Goal: Task Accomplishment & Management: Complete application form

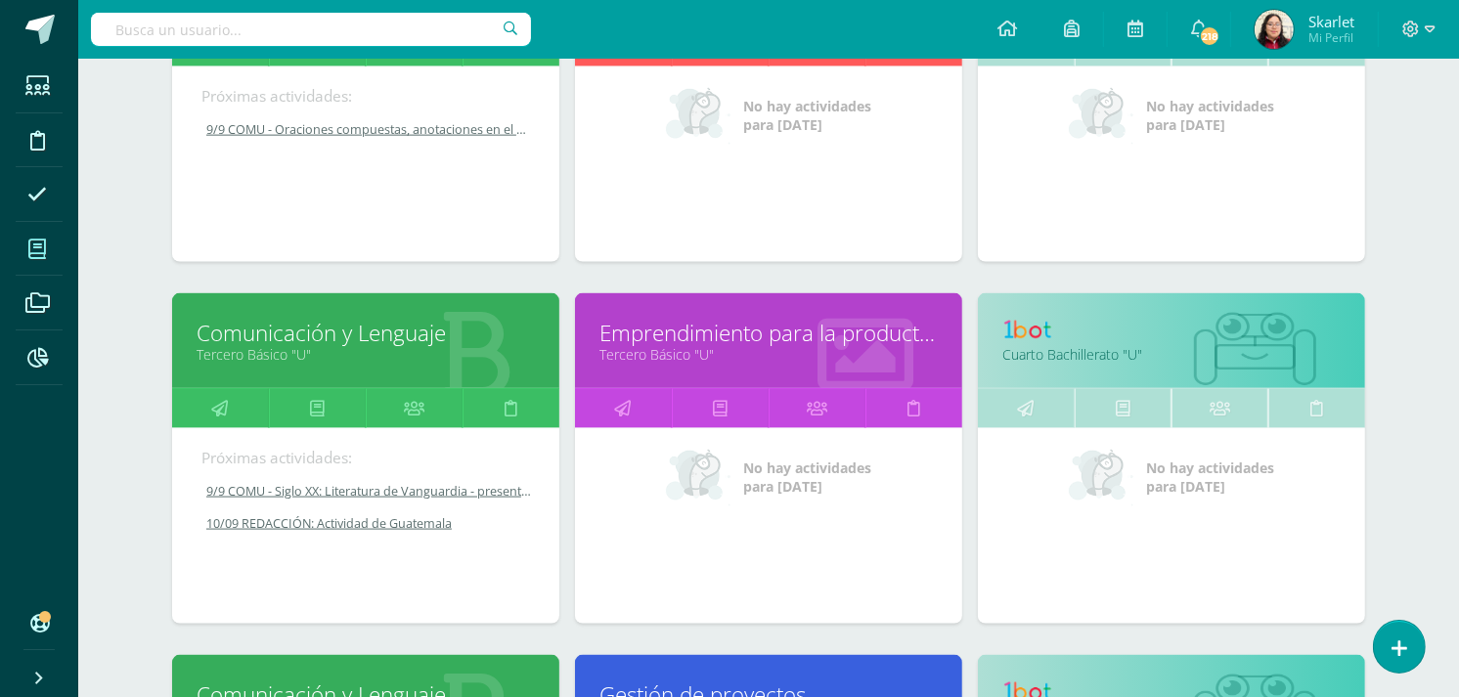
scroll to position [2243, 0]
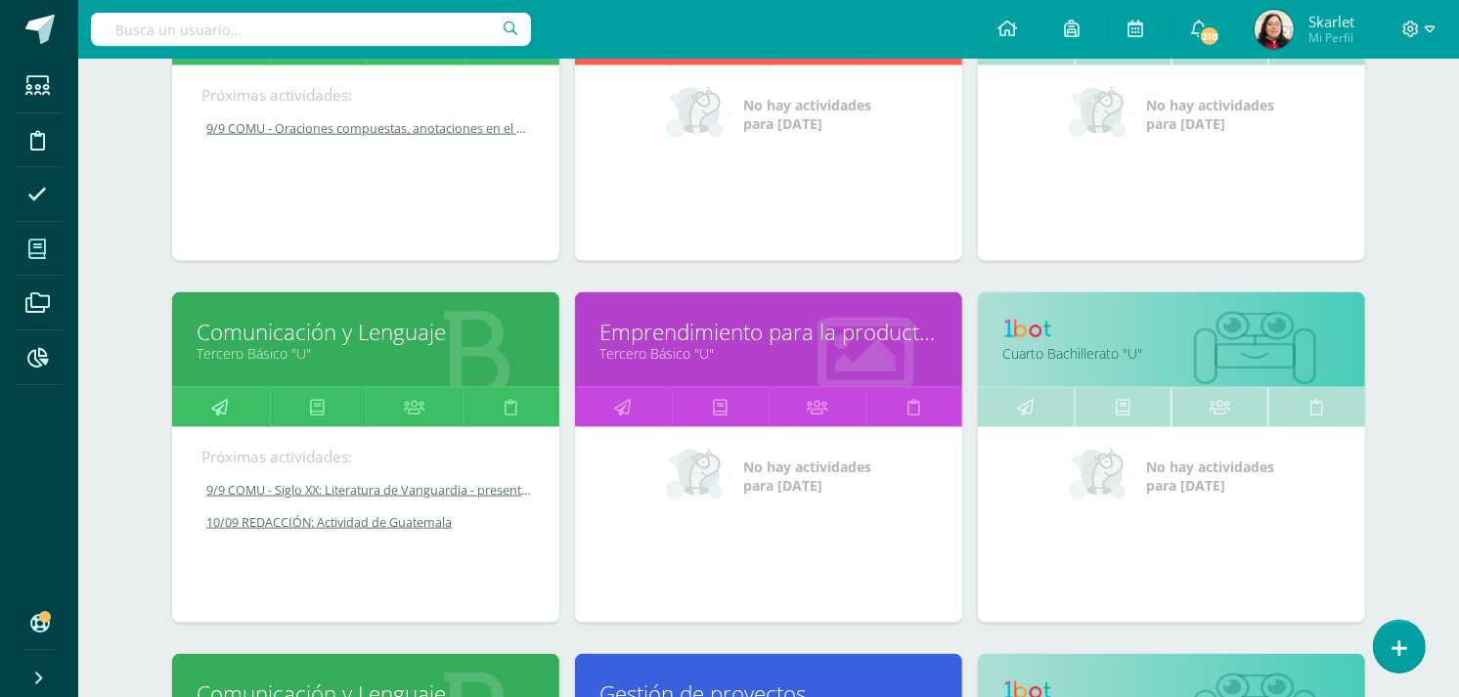
click at [243, 415] on link at bounding box center [220, 407] width 97 height 39
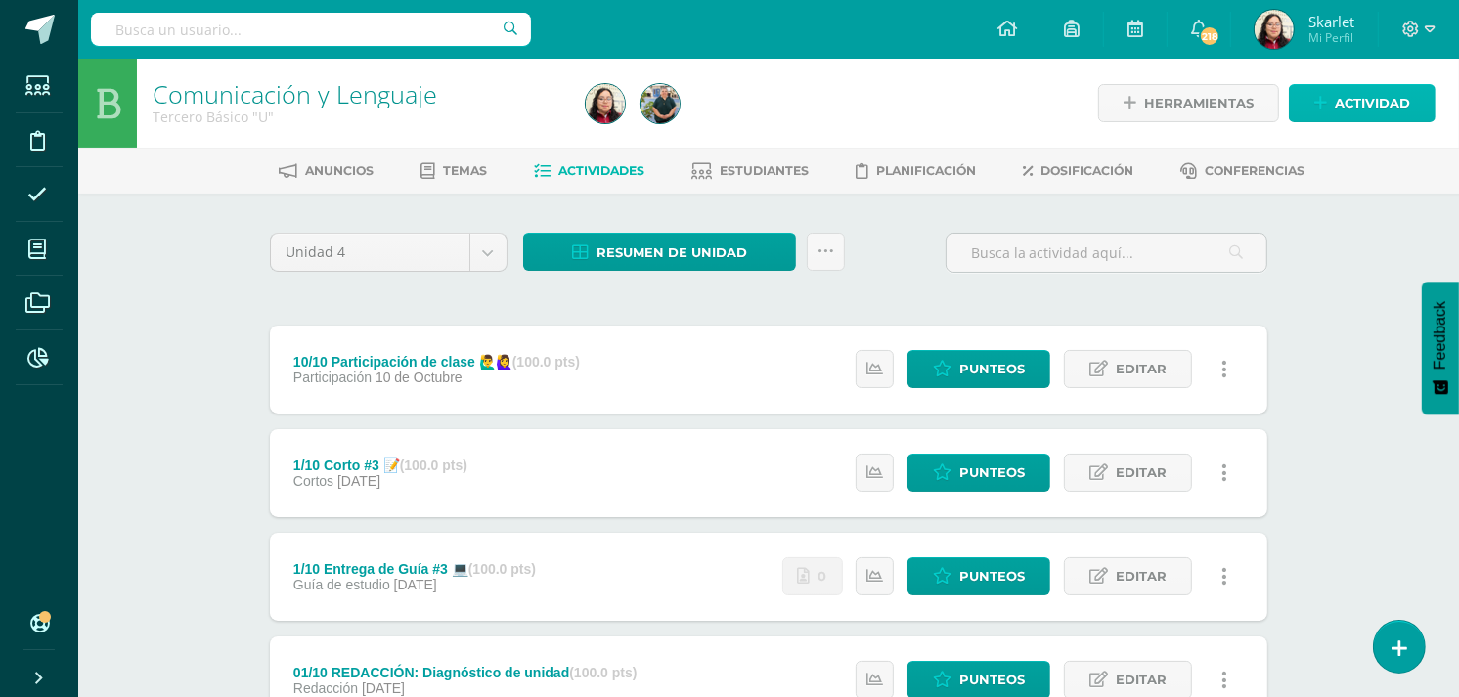
click at [1333, 112] on link "Actividad" at bounding box center [1362, 103] width 147 height 38
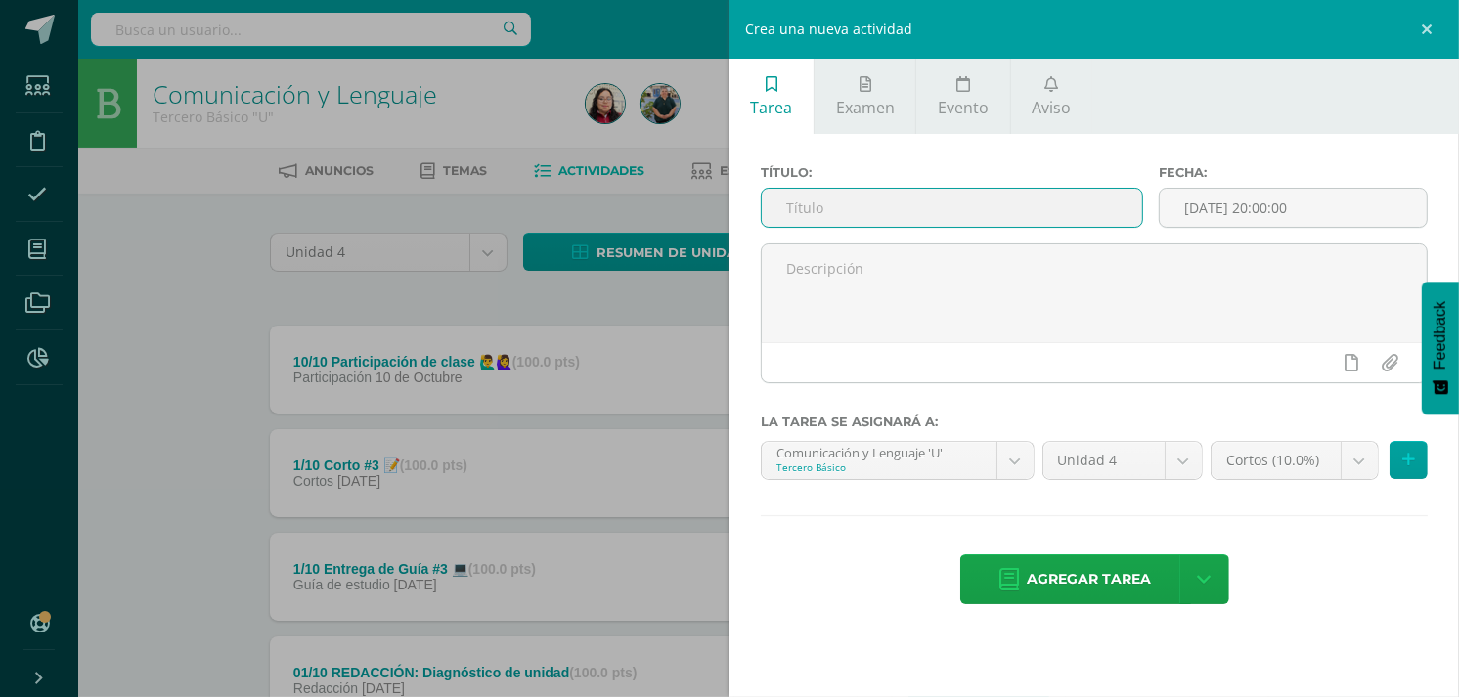
click at [943, 215] on input "text" at bounding box center [952, 208] width 380 height 38
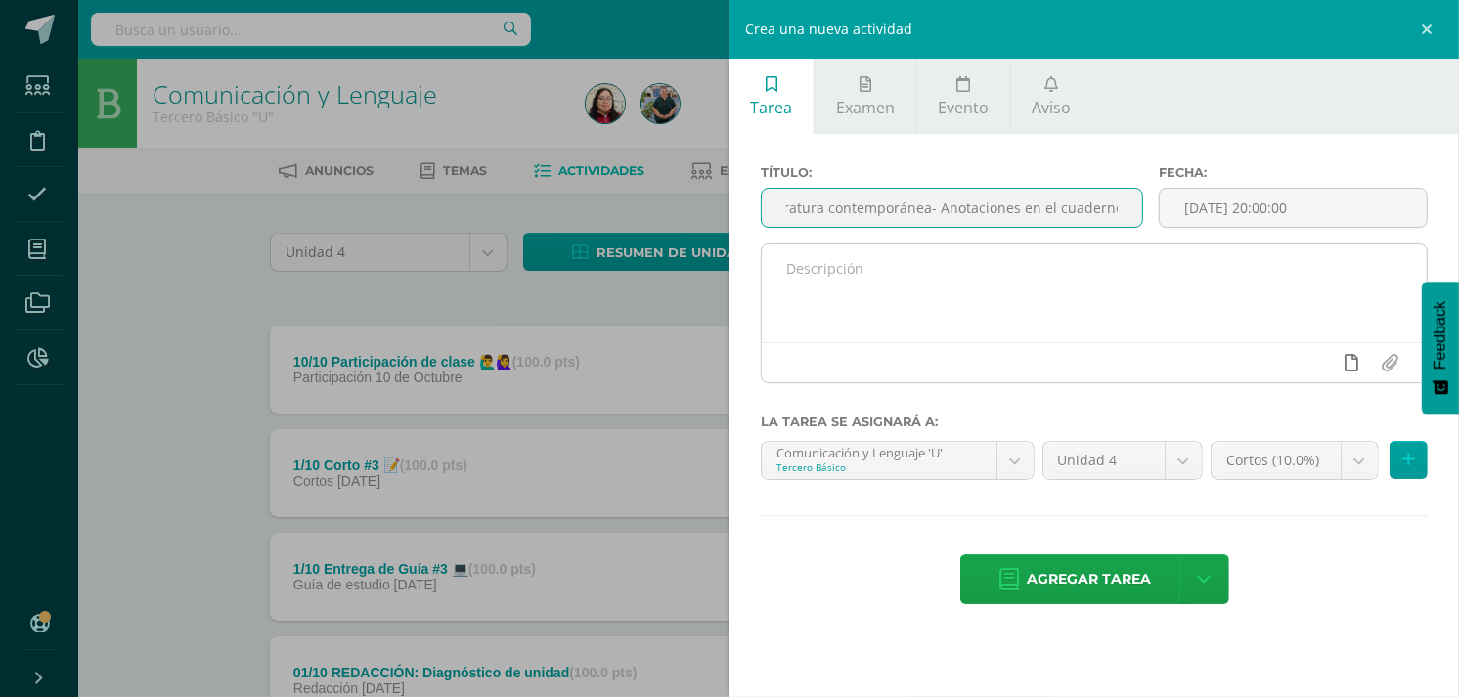
type input "10/9 COMU - Literatura contemporánea- Anotaciones en el cuaderno."
click at [1351, 367] on icon at bounding box center [1353, 363] width 14 height 18
click at [1323, 366] on link at bounding box center [1314, 362] width 38 height 37
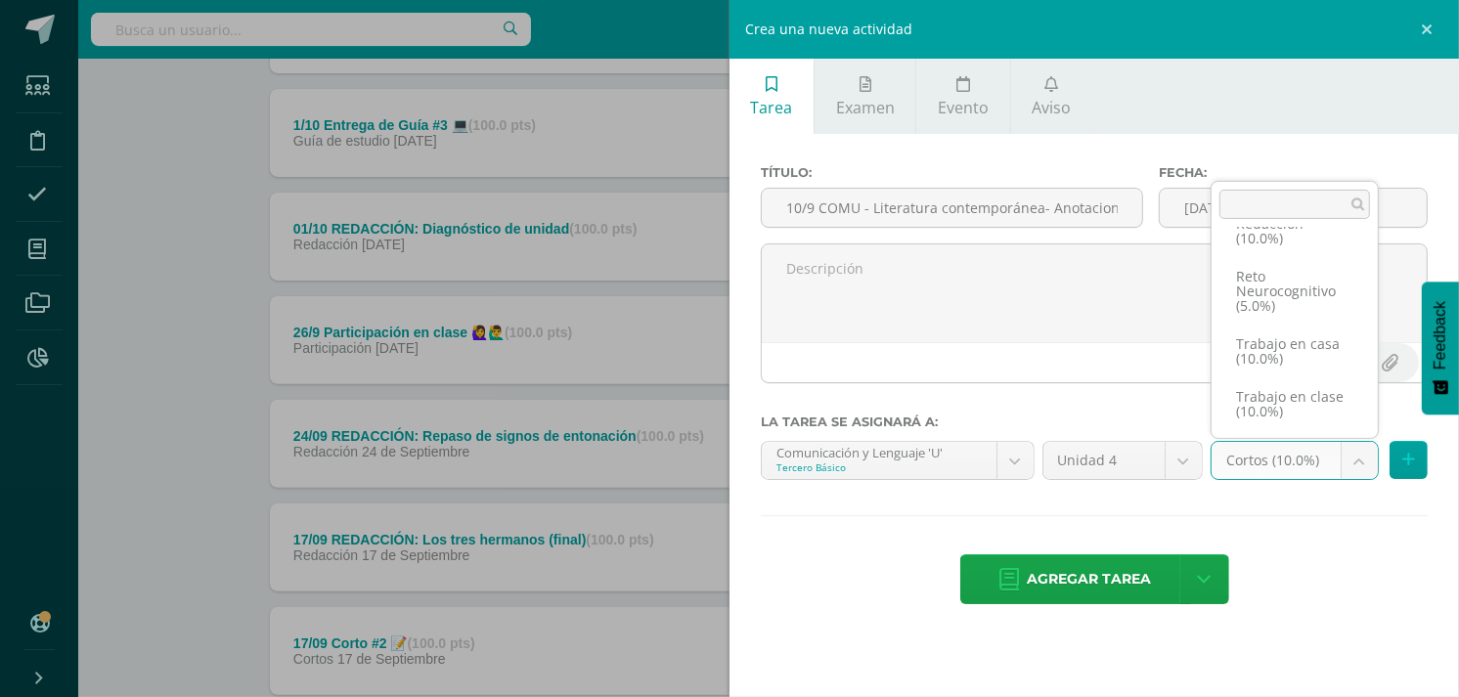
scroll to position [447, 0]
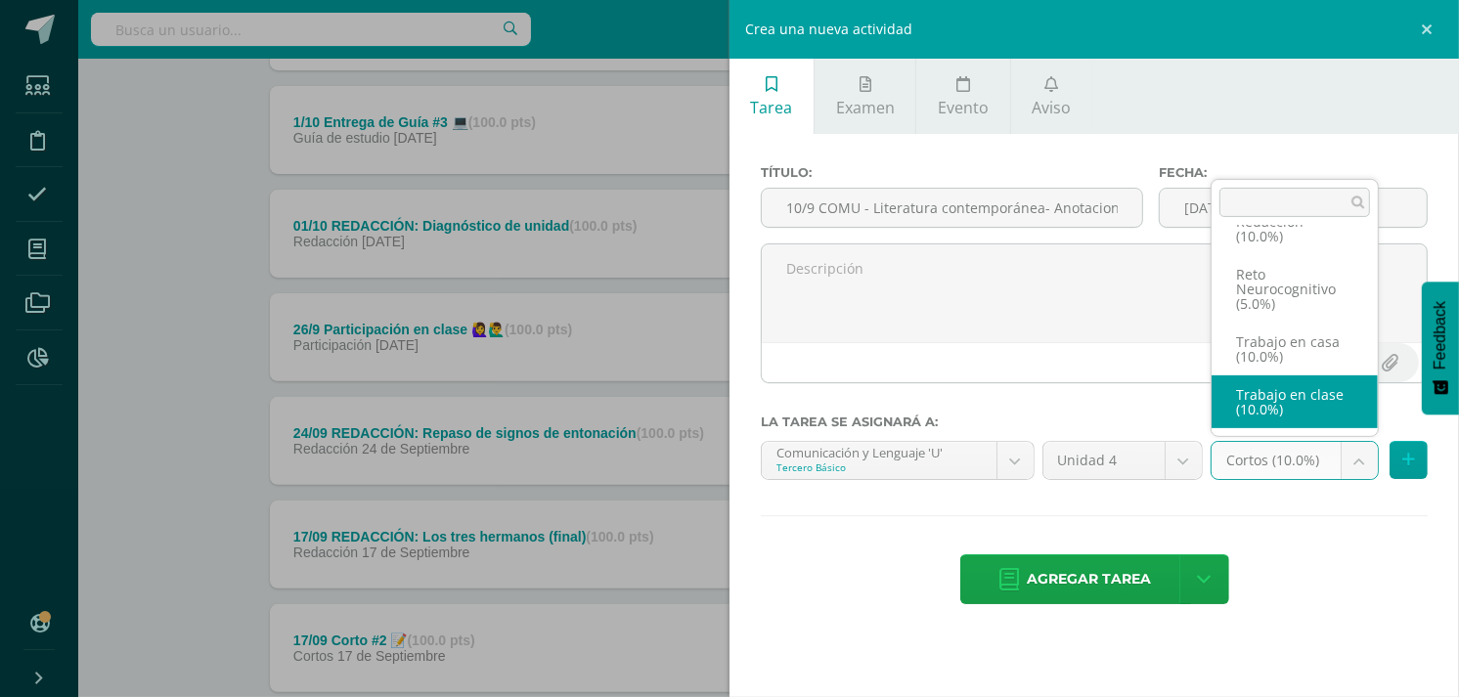
select select "203194"
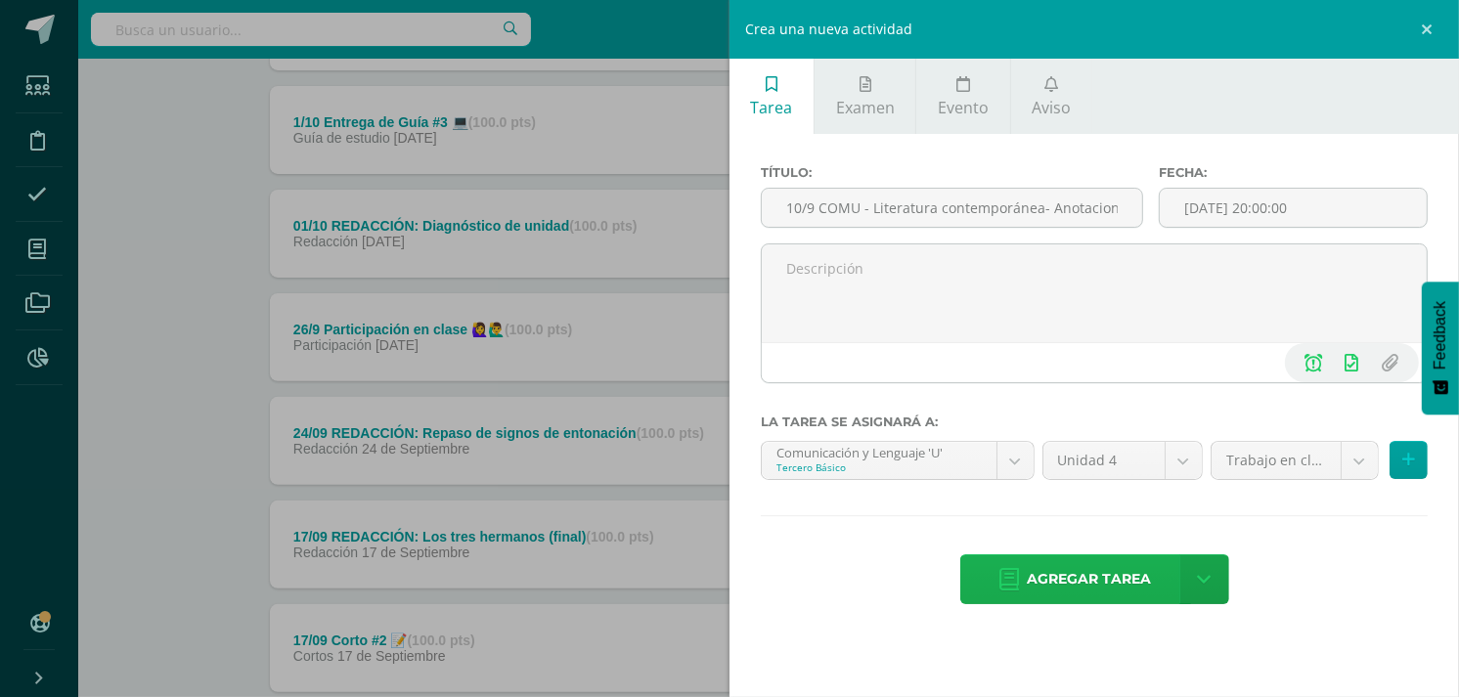
click at [1074, 579] on span "Agregar tarea" at bounding box center [1090, 580] width 124 height 48
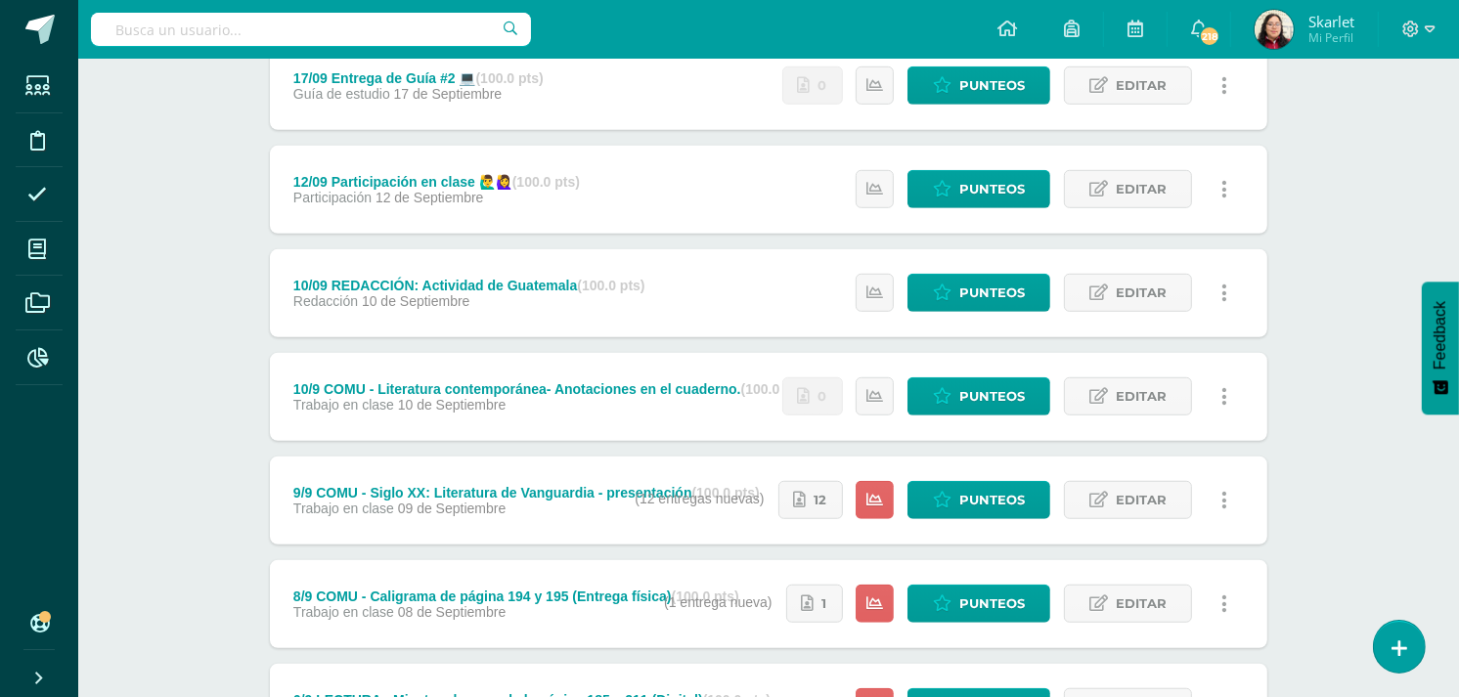
scroll to position [1110, 0]
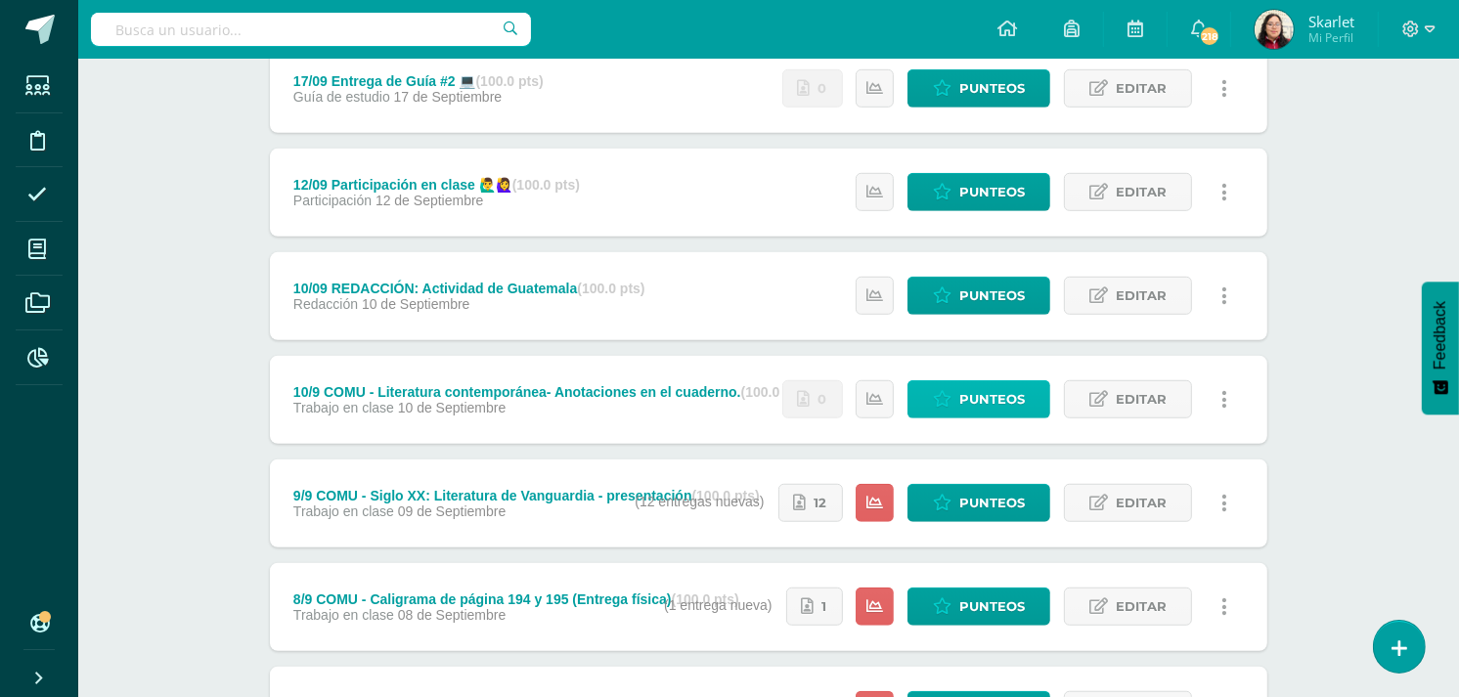
click at [968, 411] on span "Punteos" at bounding box center [993, 399] width 66 height 36
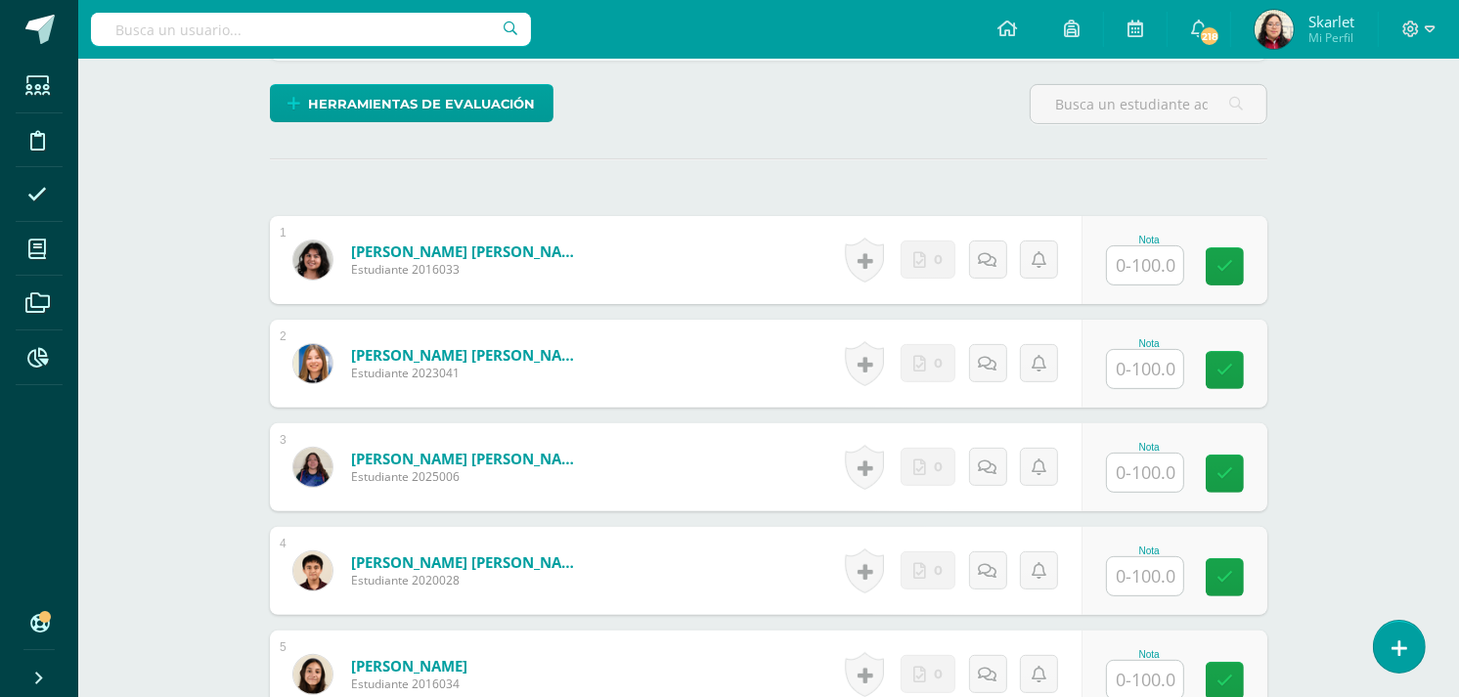
scroll to position [467, 0]
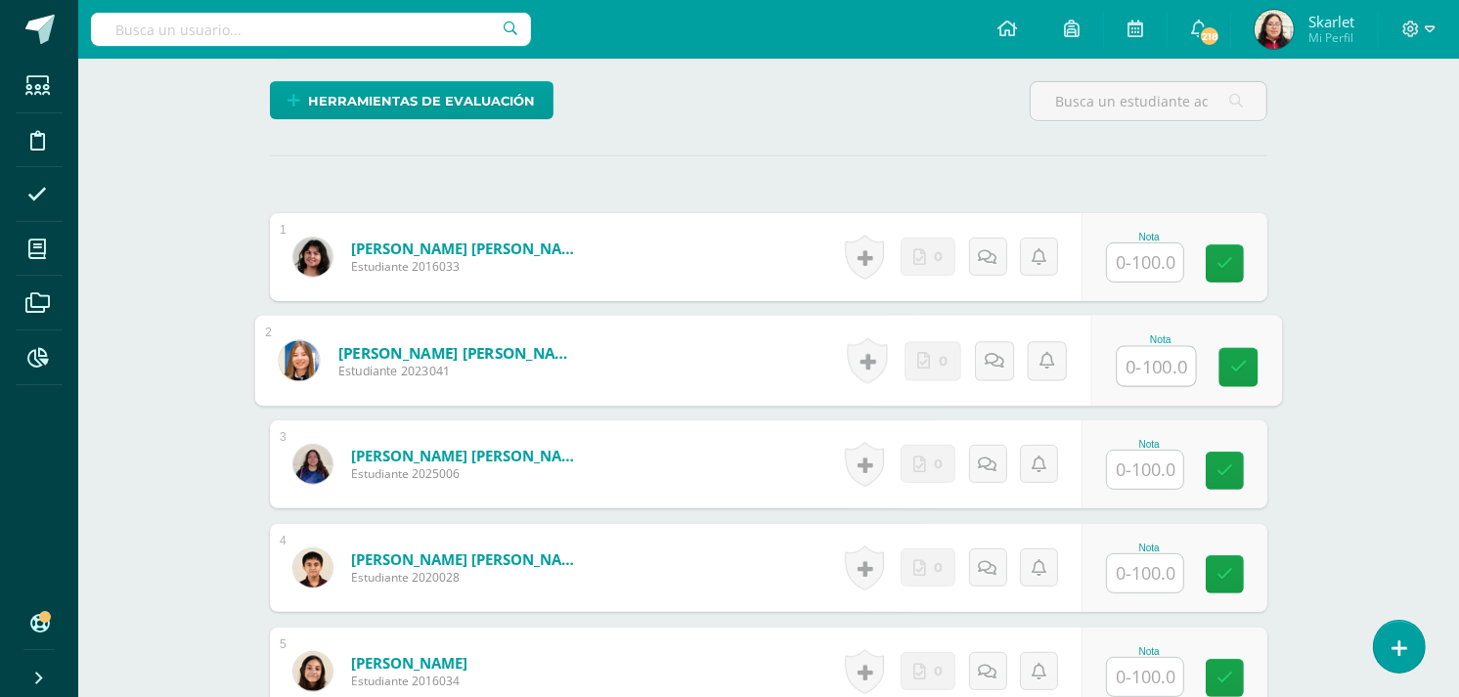
click at [1148, 352] on input "text" at bounding box center [1157, 366] width 78 height 39
type input "100"
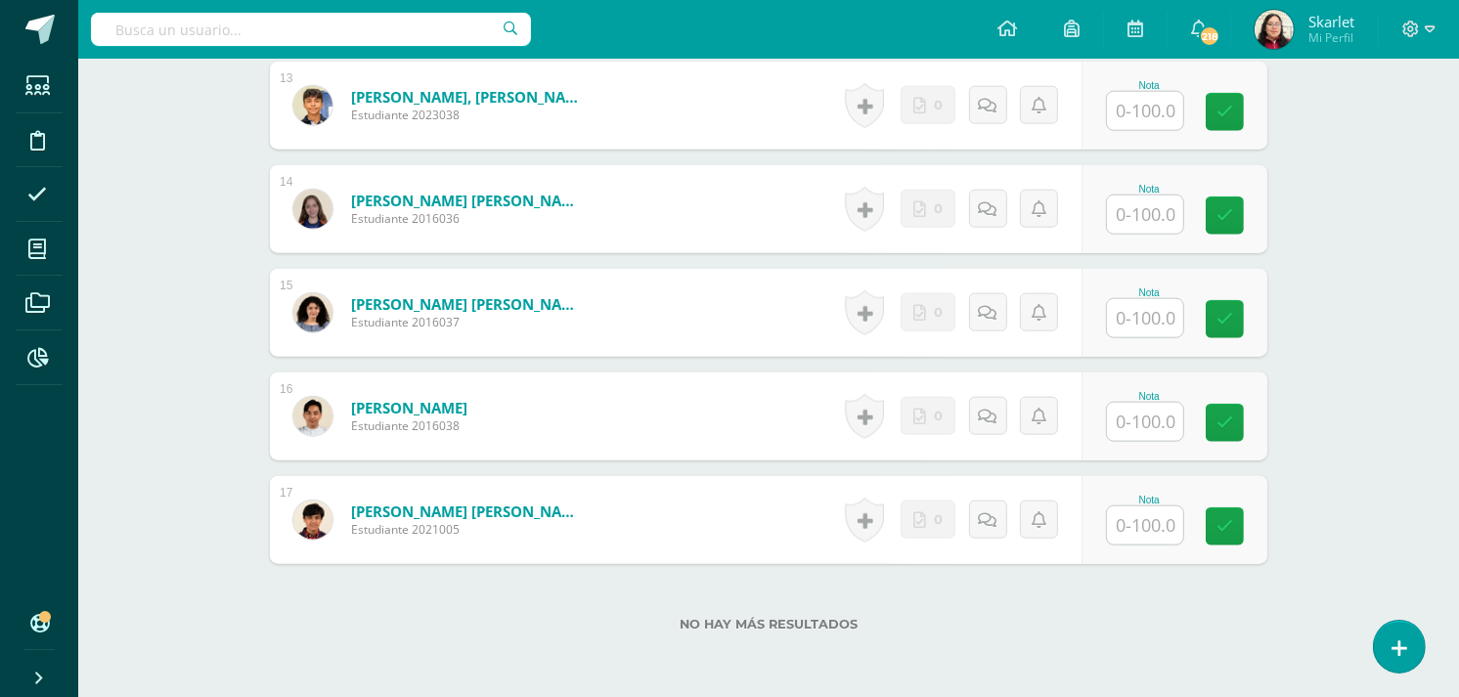
scroll to position [1862, 0]
click at [1154, 329] on input "text" at bounding box center [1157, 318] width 78 height 39
type input "100"
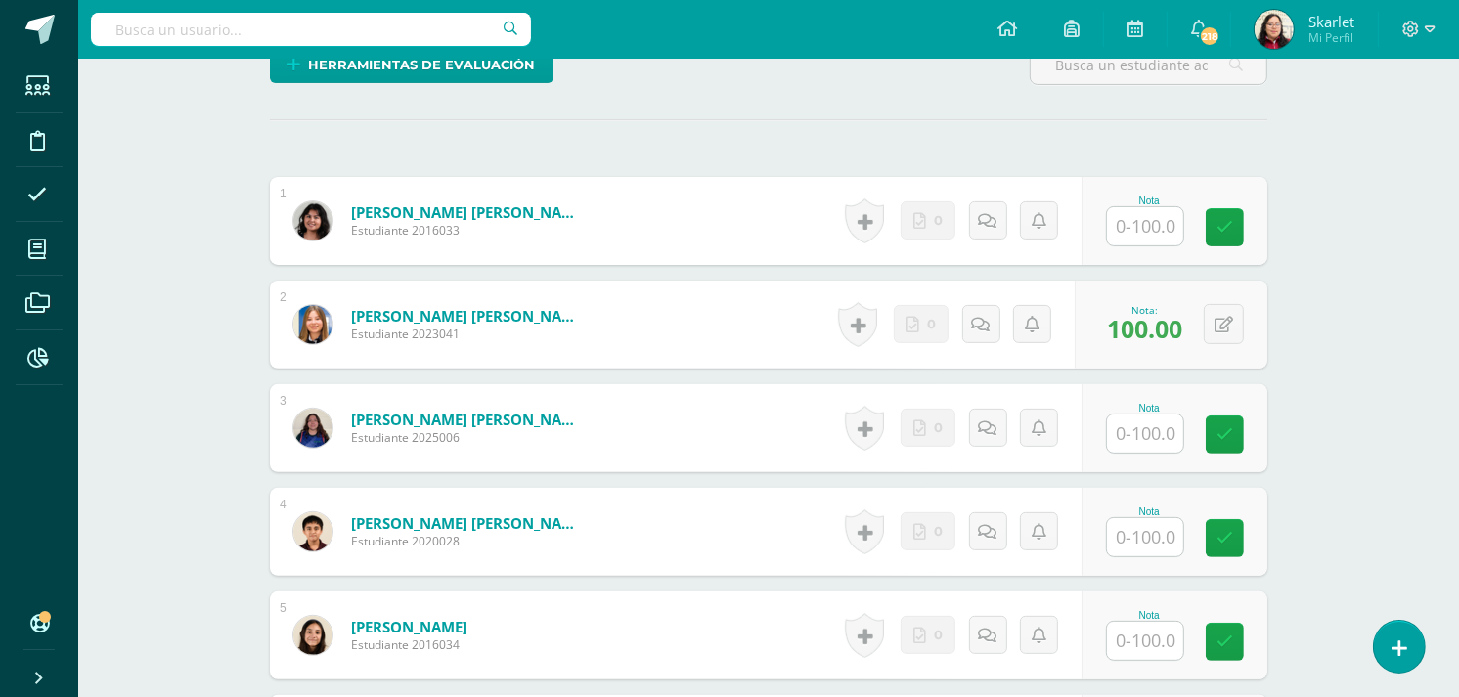
scroll to position [480, 0]
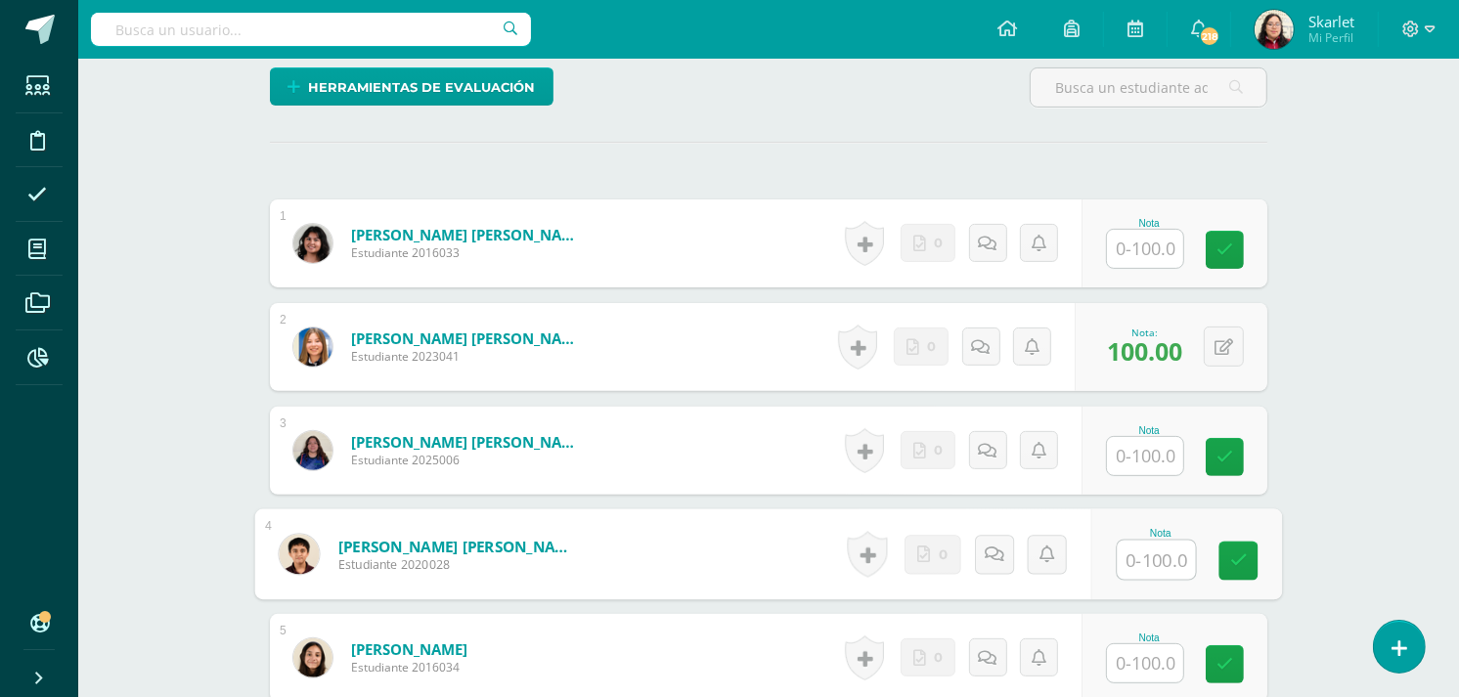
click at [1135, 563] on input "text" at bounding box center [1157, 560] width 78 height 39
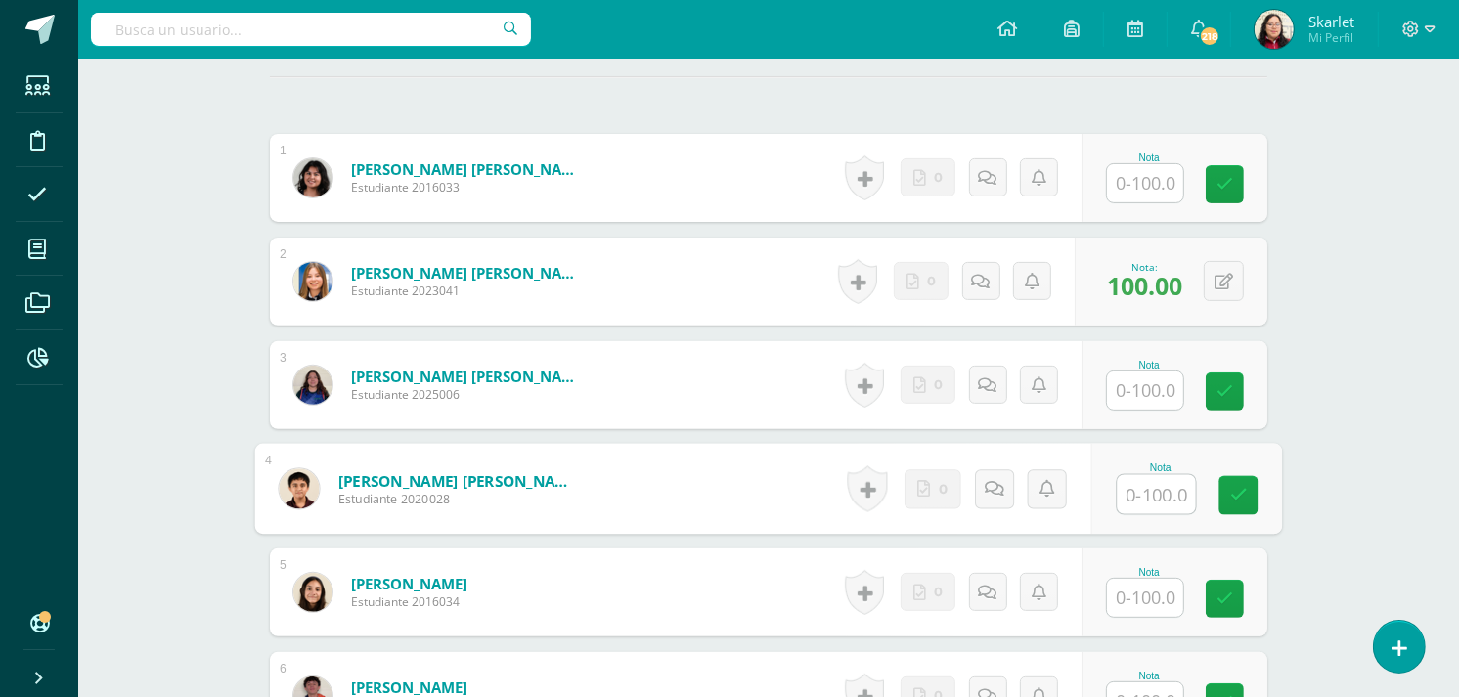
scroll to position [549, 0]
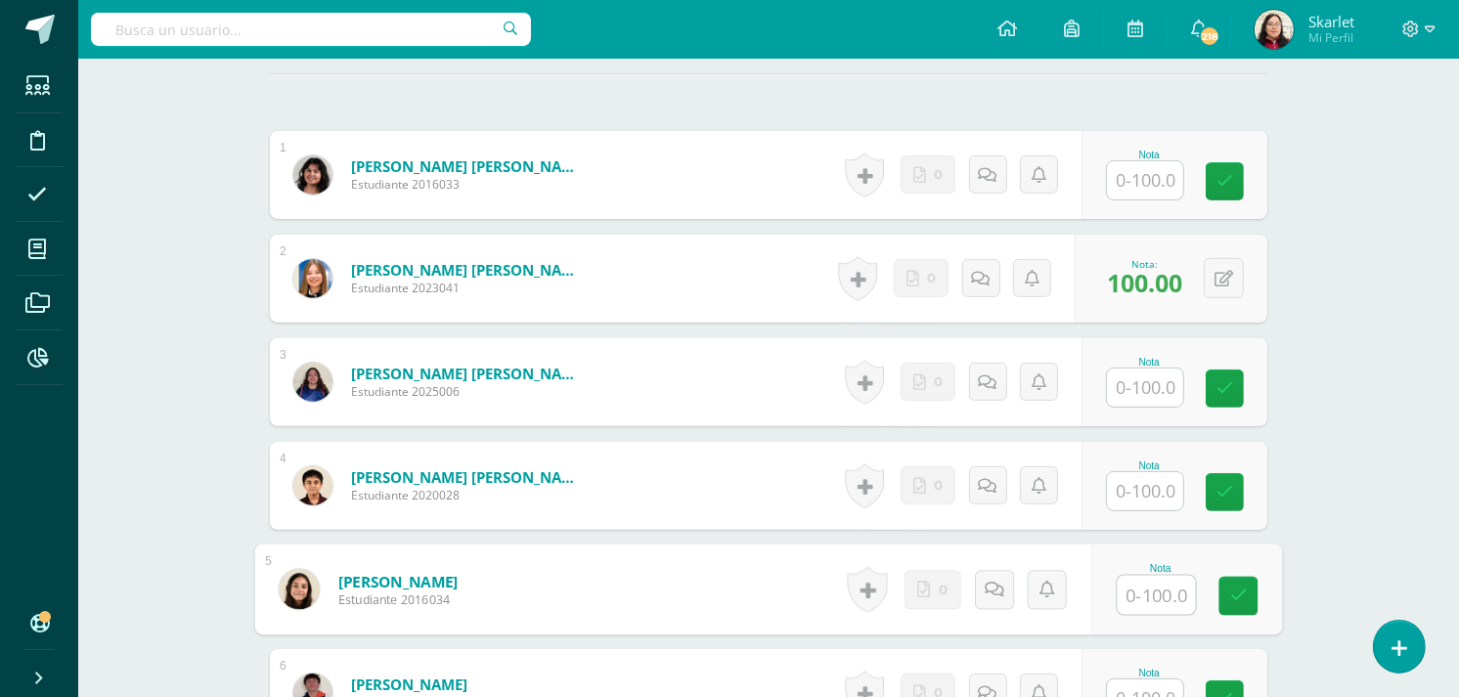
click at [1137, 585] on input "text" at bounding box center [1157, 595] width 78 height 39
type input "100"
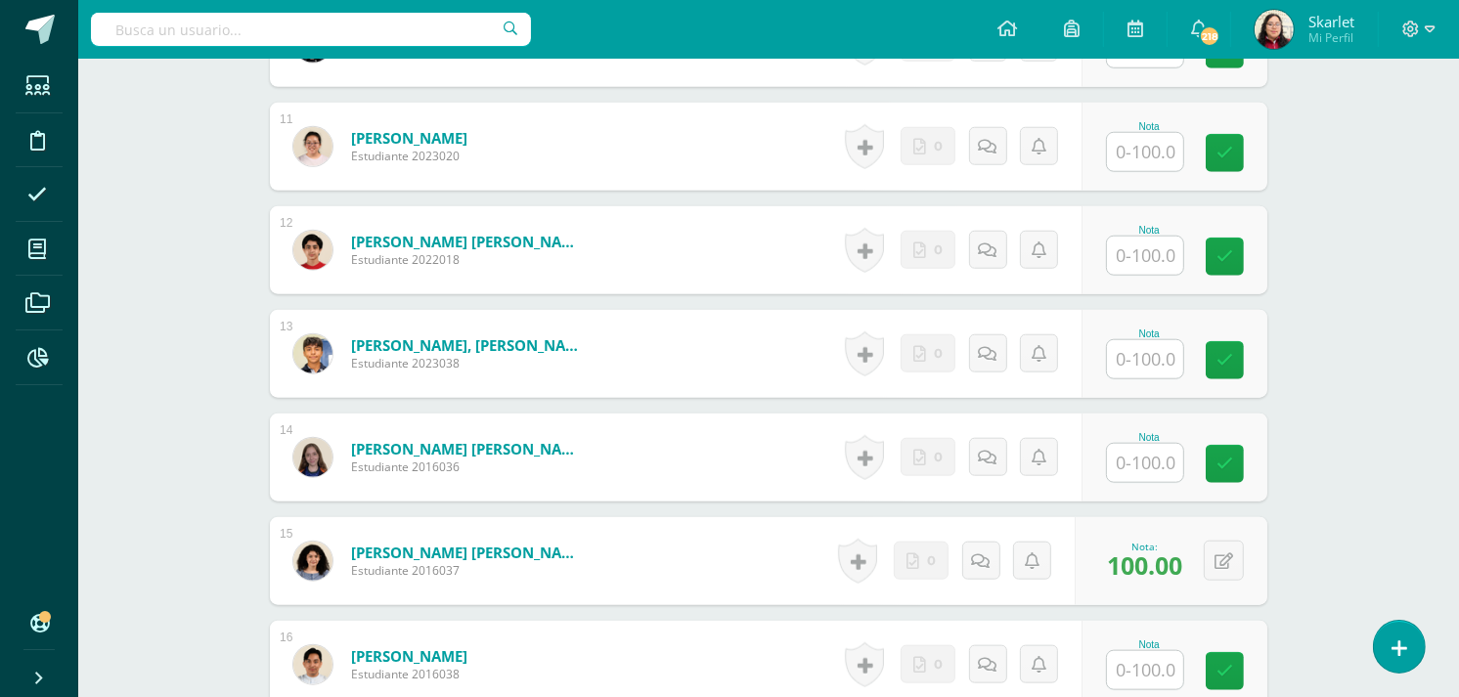
scroll to position [1612, 0]
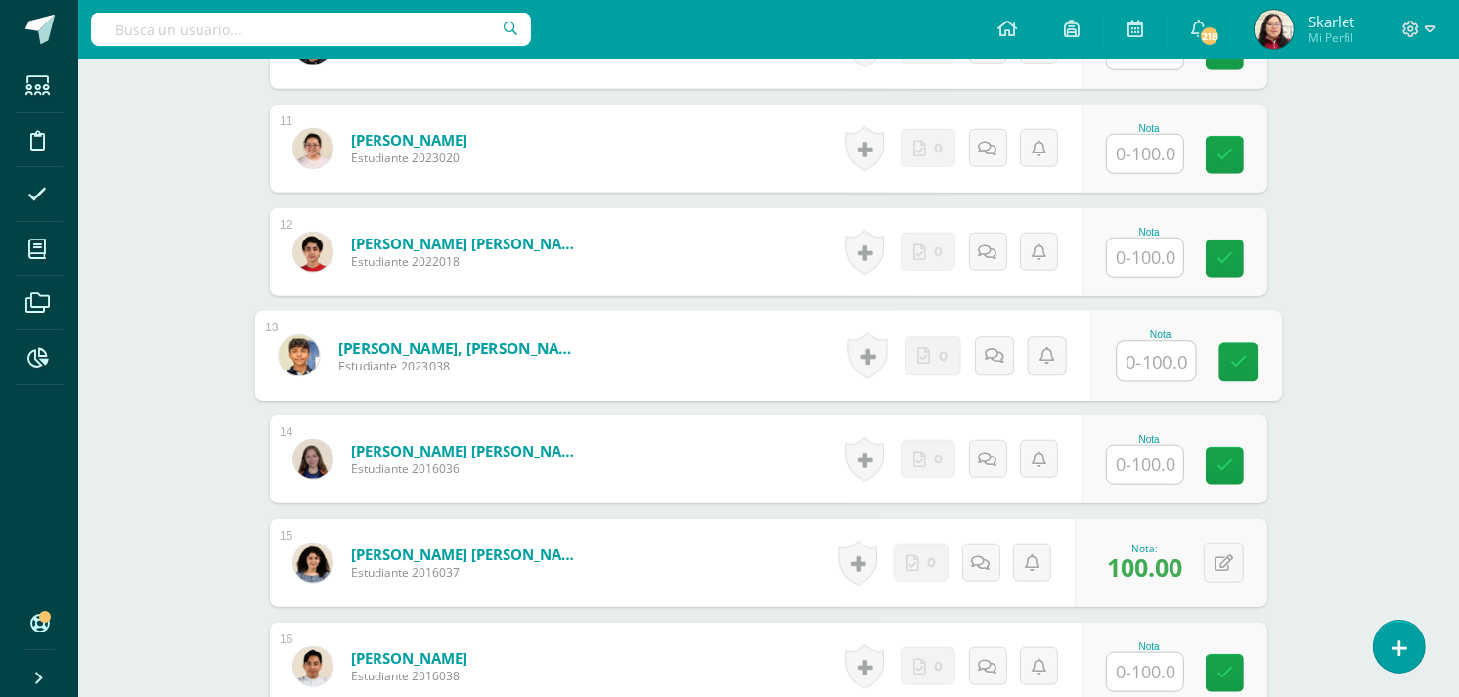
click at [1142, 367] on input "text" at bounding box center [1157, 361] width 78 height 39
type input "100"
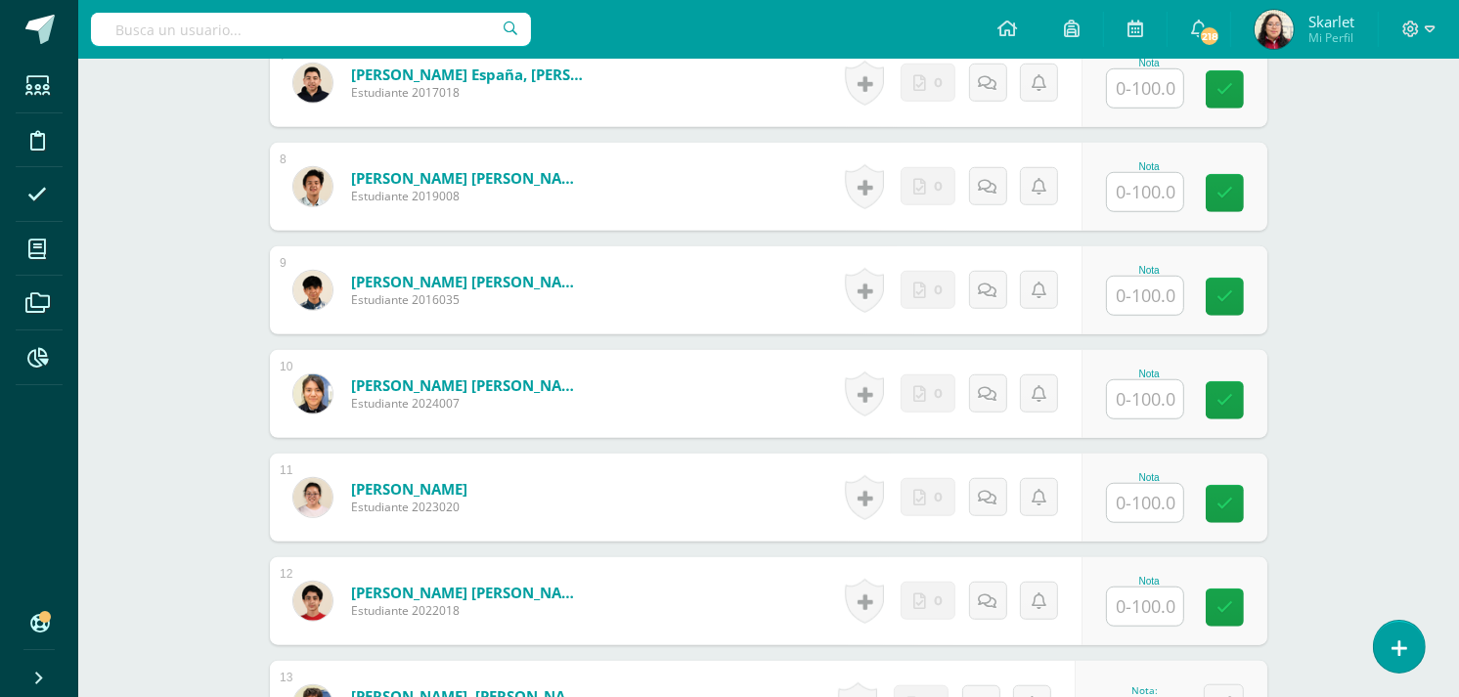
scroll to position [1262, 0]
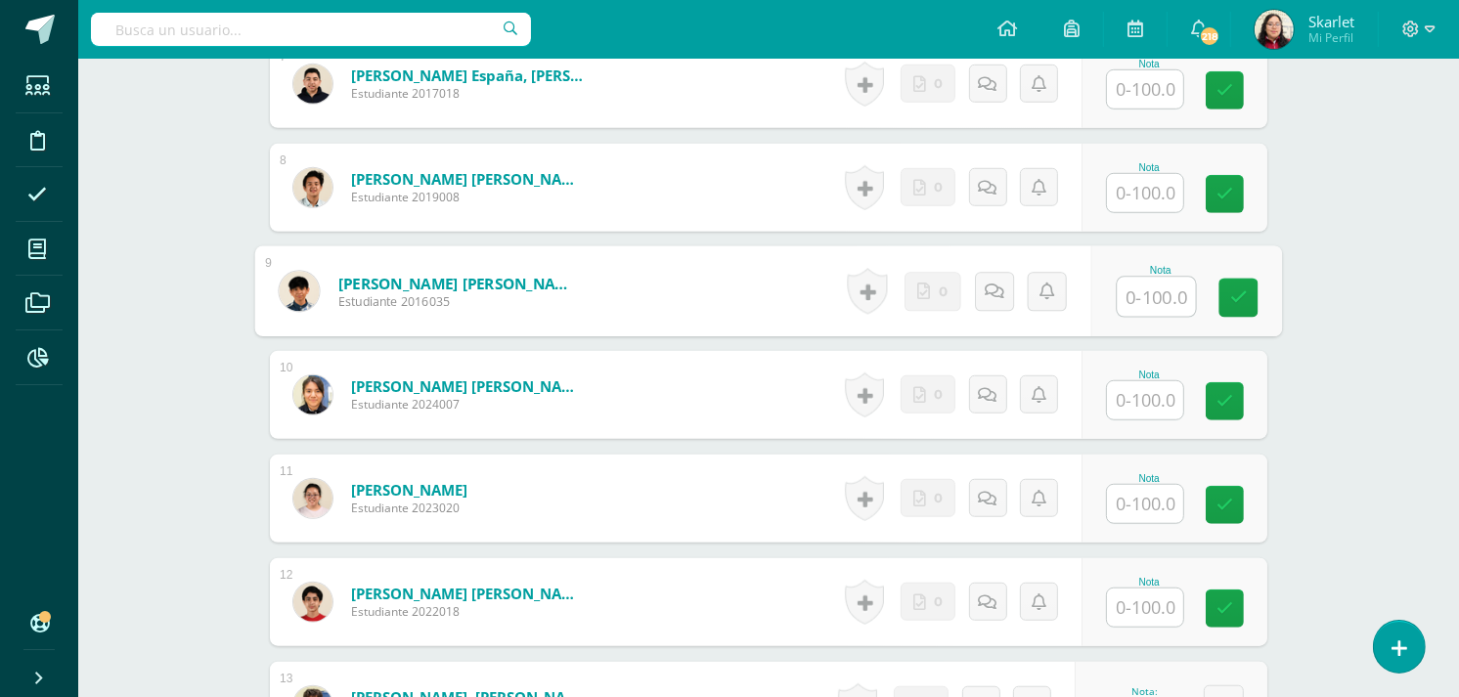
click at [1131, 300] on input "text" at bounding box center [1157, 297] width 78 height 39
type input "90"
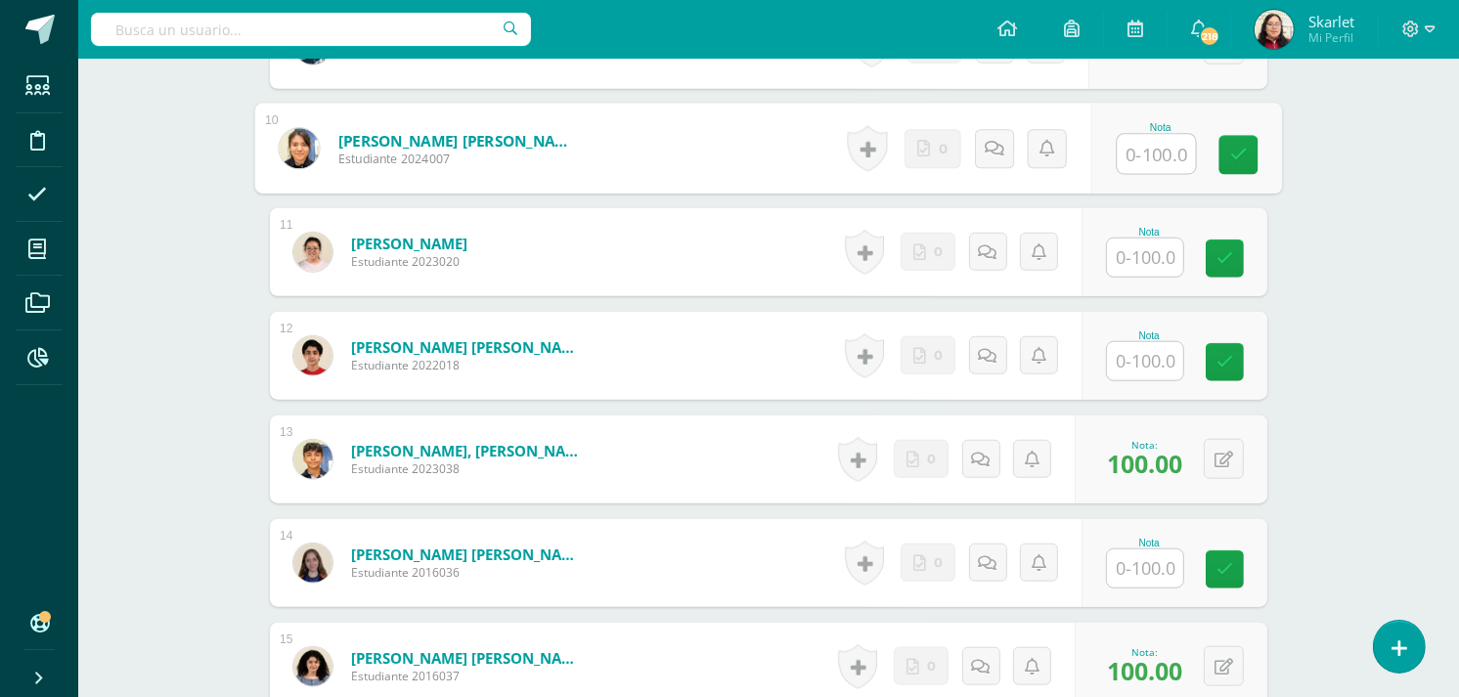
scroll to position [1509, 0]
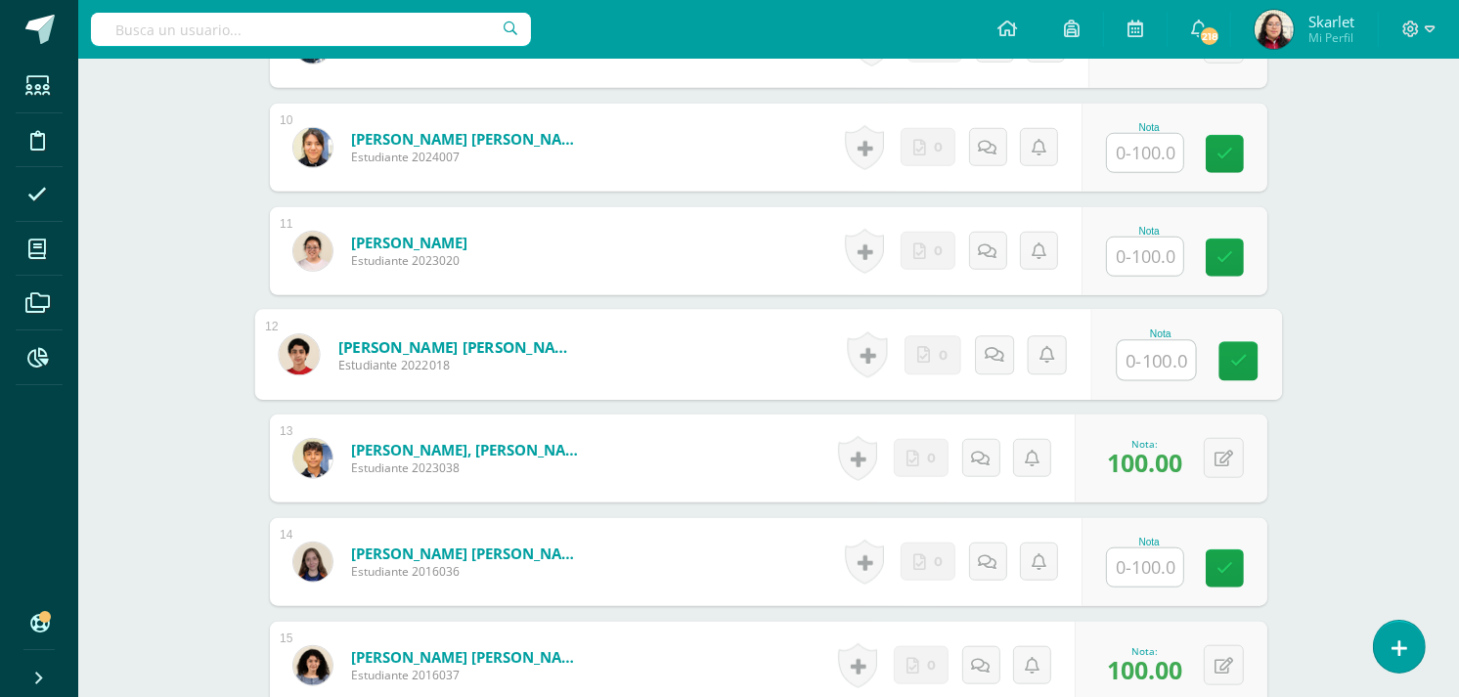
click at [1127, 366] on input "text" at bounding box center [1157, 360] width 78 height 39
type input "100"
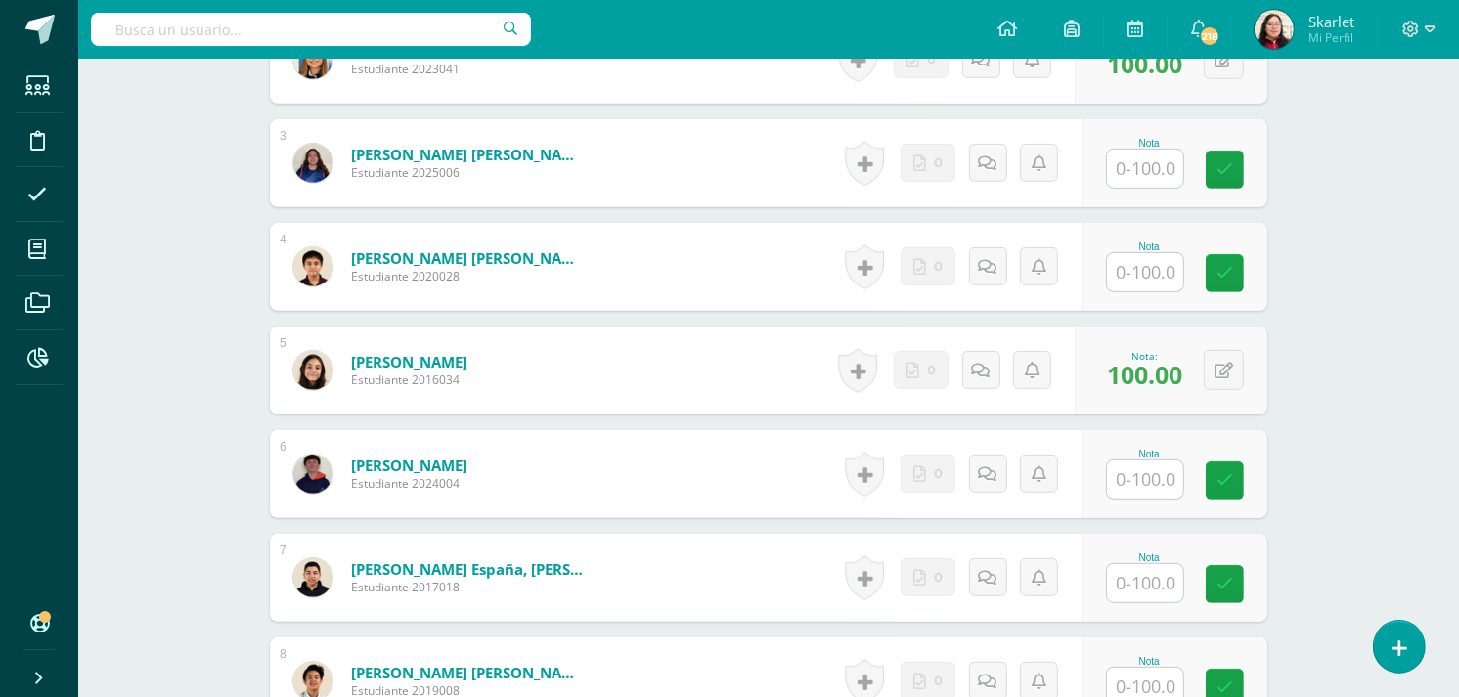
scroll to position [872, 0]
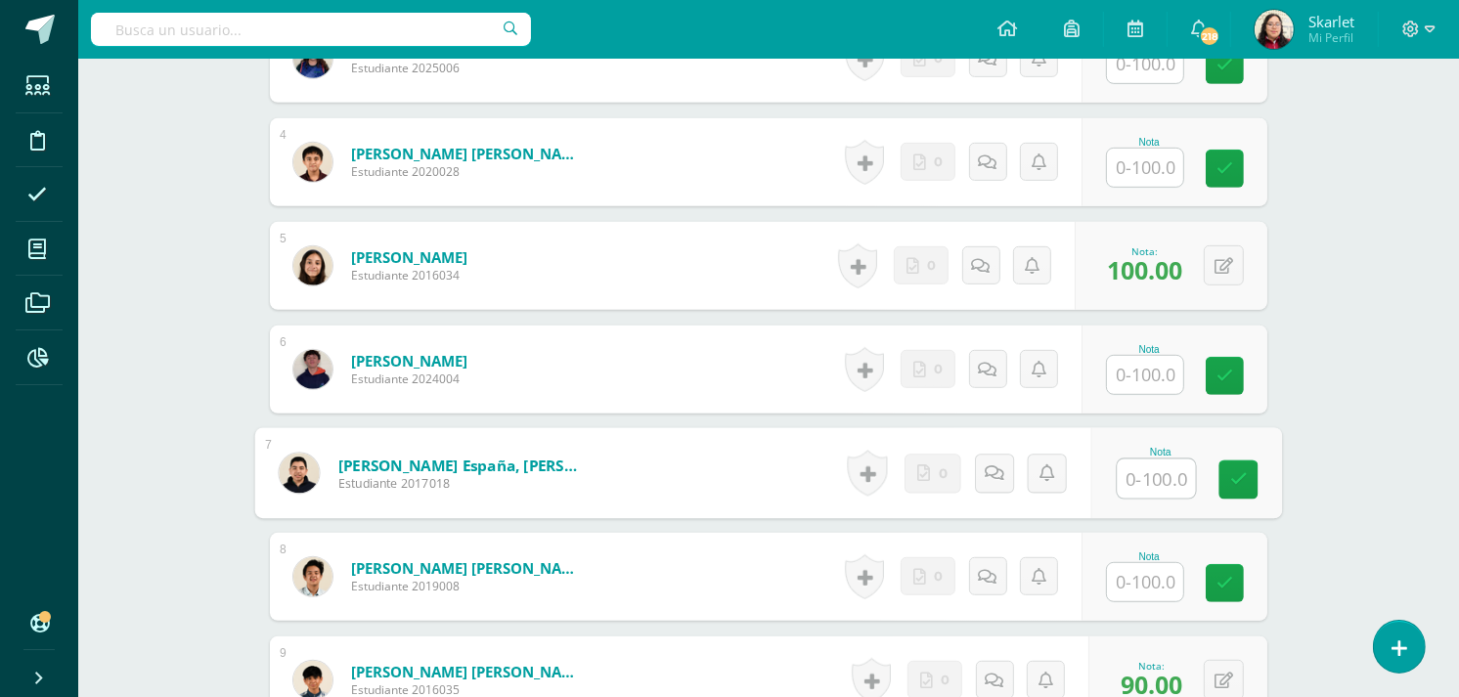
click at [1166, 476] on input "text" at bounding box center [1157, 479] width 78 height 39
type input "100"
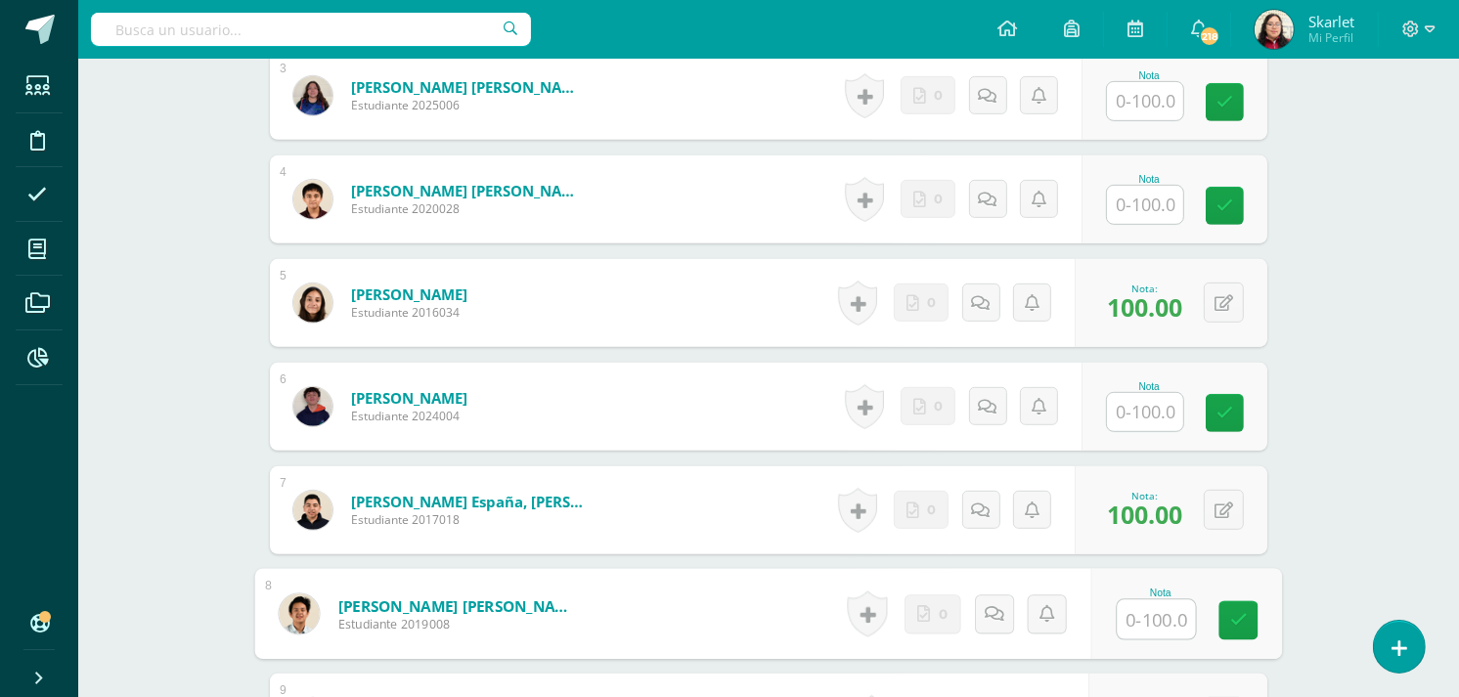
scroll to position [834, 0]
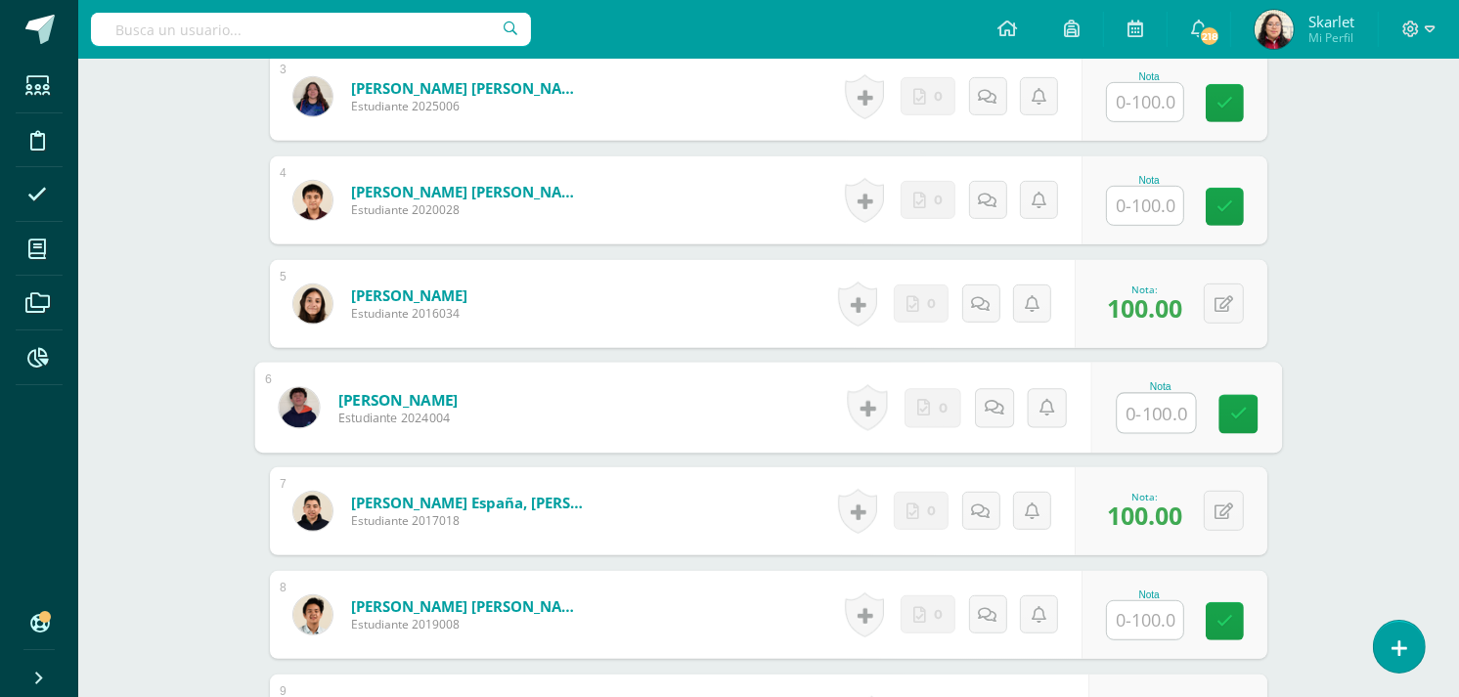
click at [1167, 394] on input "text" at bounding box center [1157, 413] width 78 height 39
type input "90"
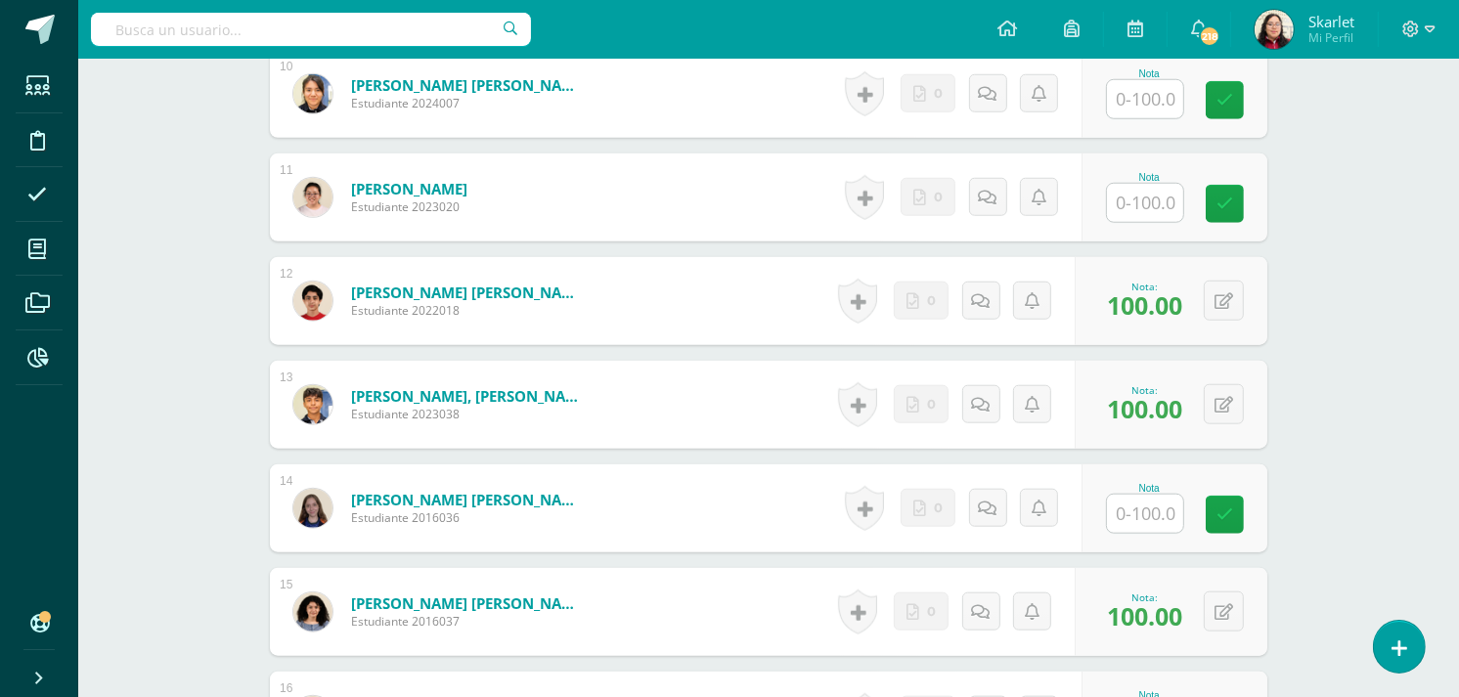
scroll to position [1567, 0]
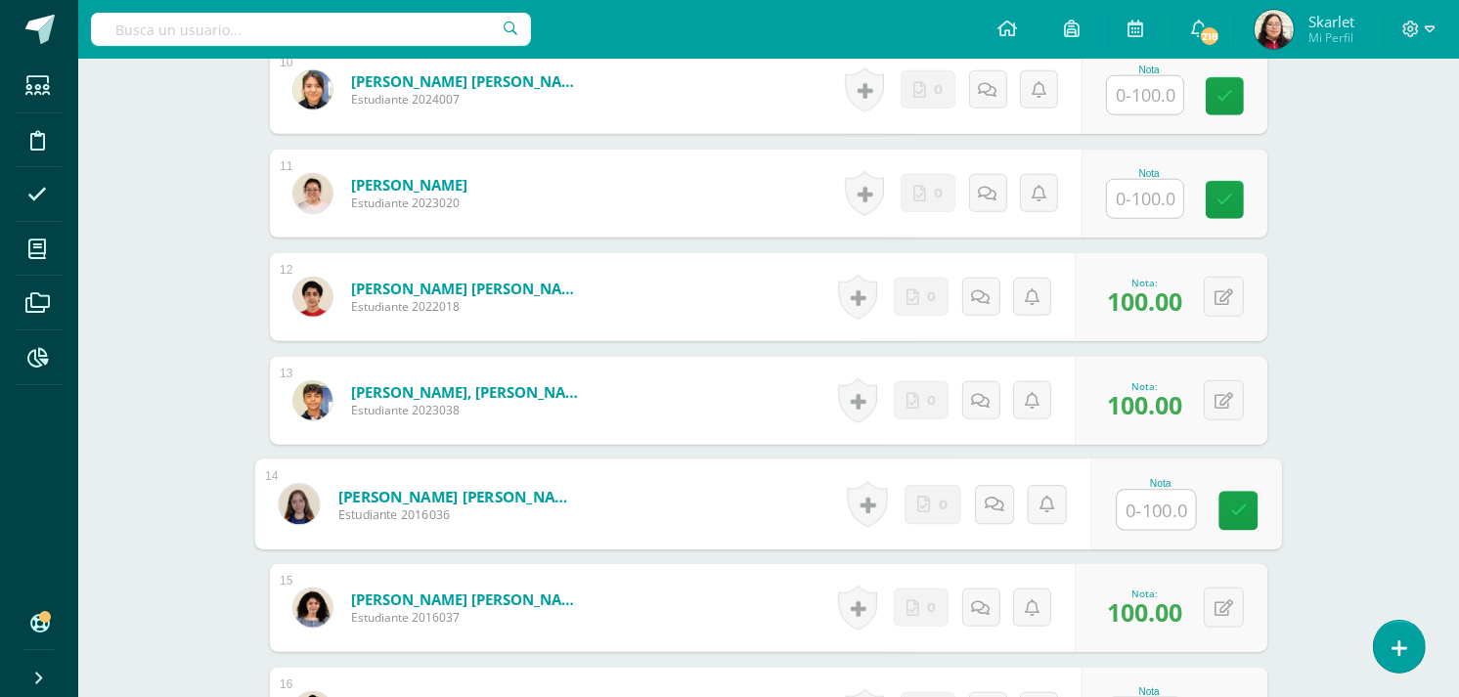
click at [1162, 501] on input "text" at bounding box center [1157, 510] width 78 height 39
type input "100"
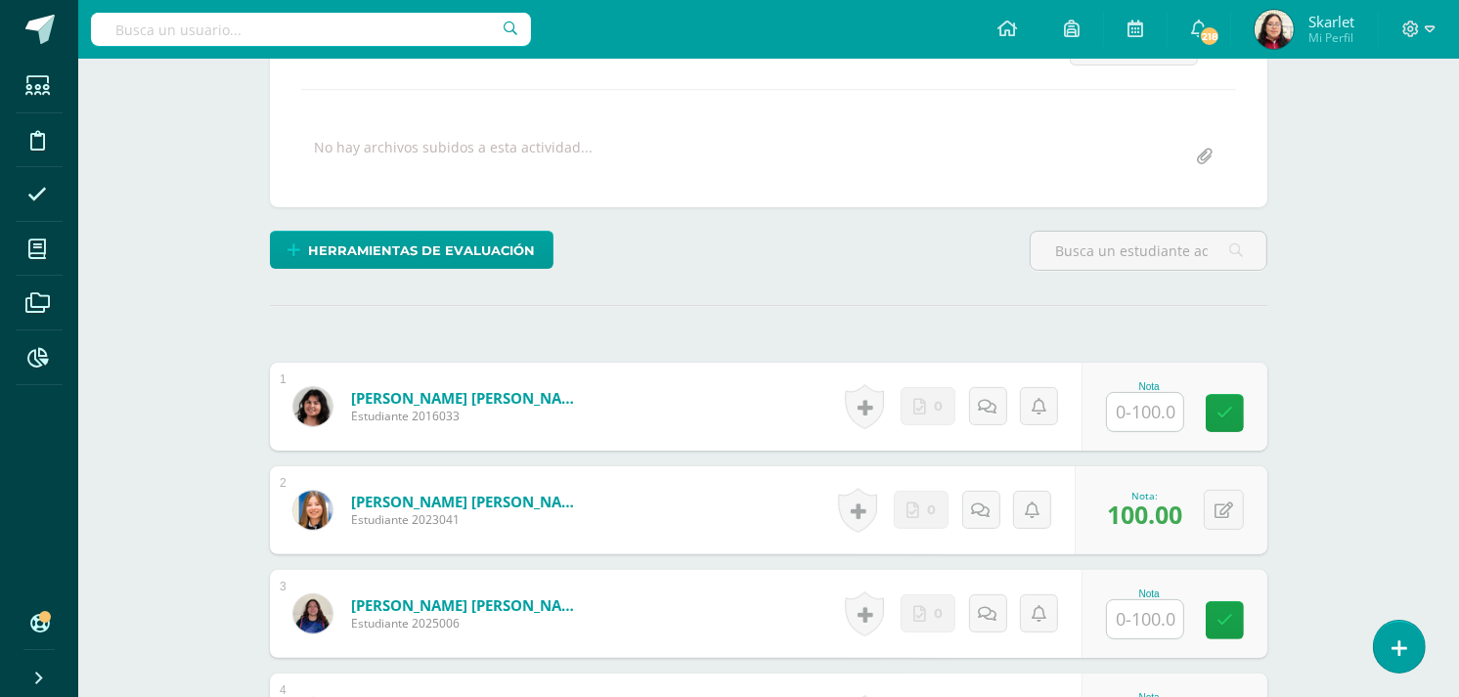
scroll to position [316, 0]
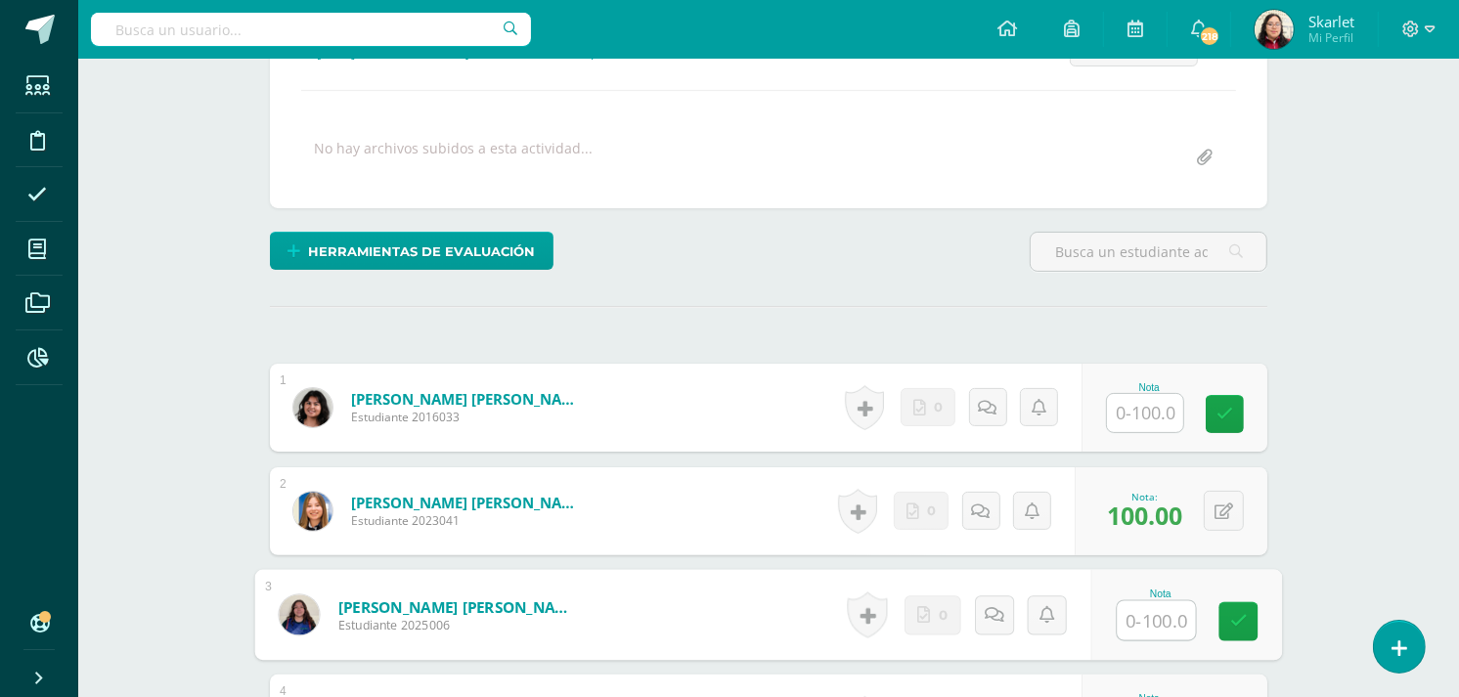
click at [1151, 616] on input "text" at bounding box center [1157, 621] width 78 height 39
type input "100"
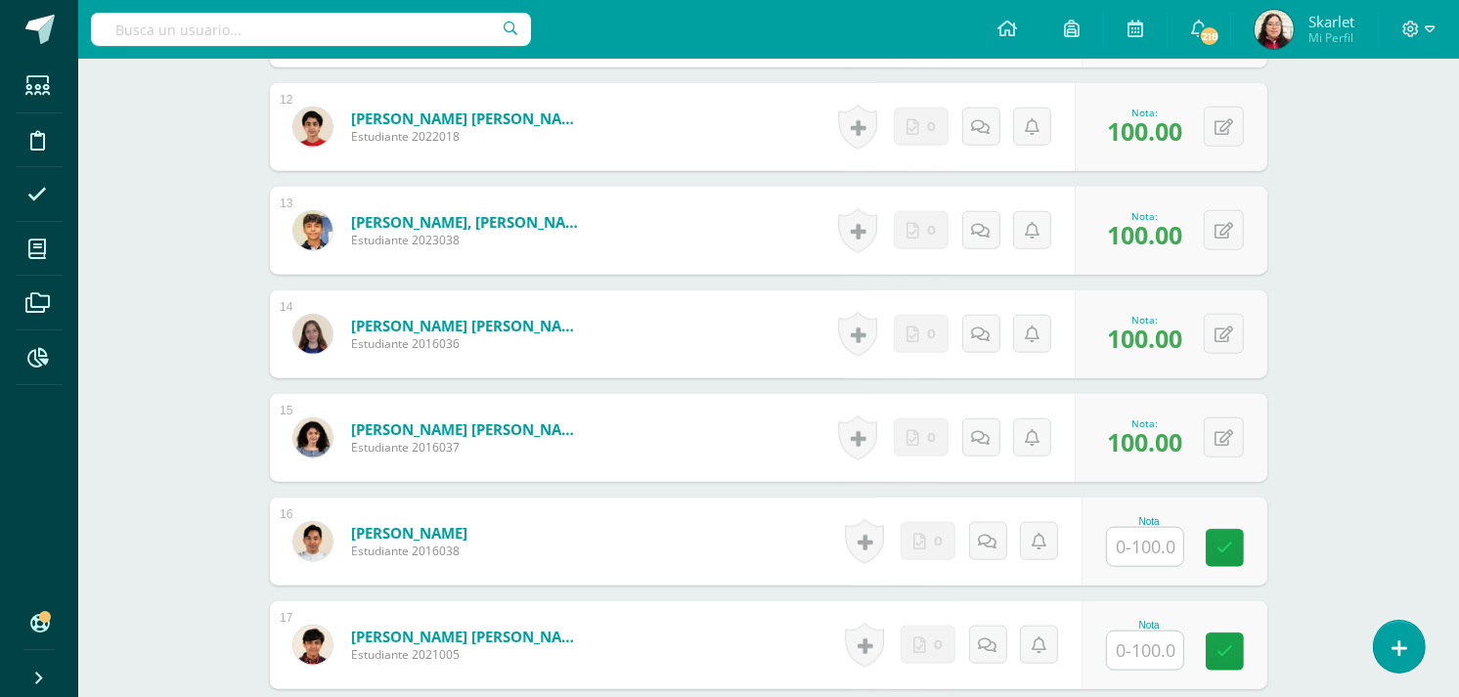
scroll to position [1736, 0]
click at [1121, 653] on input "text" at bounding box center [1157, 652] width 78 height 39
type input "90"
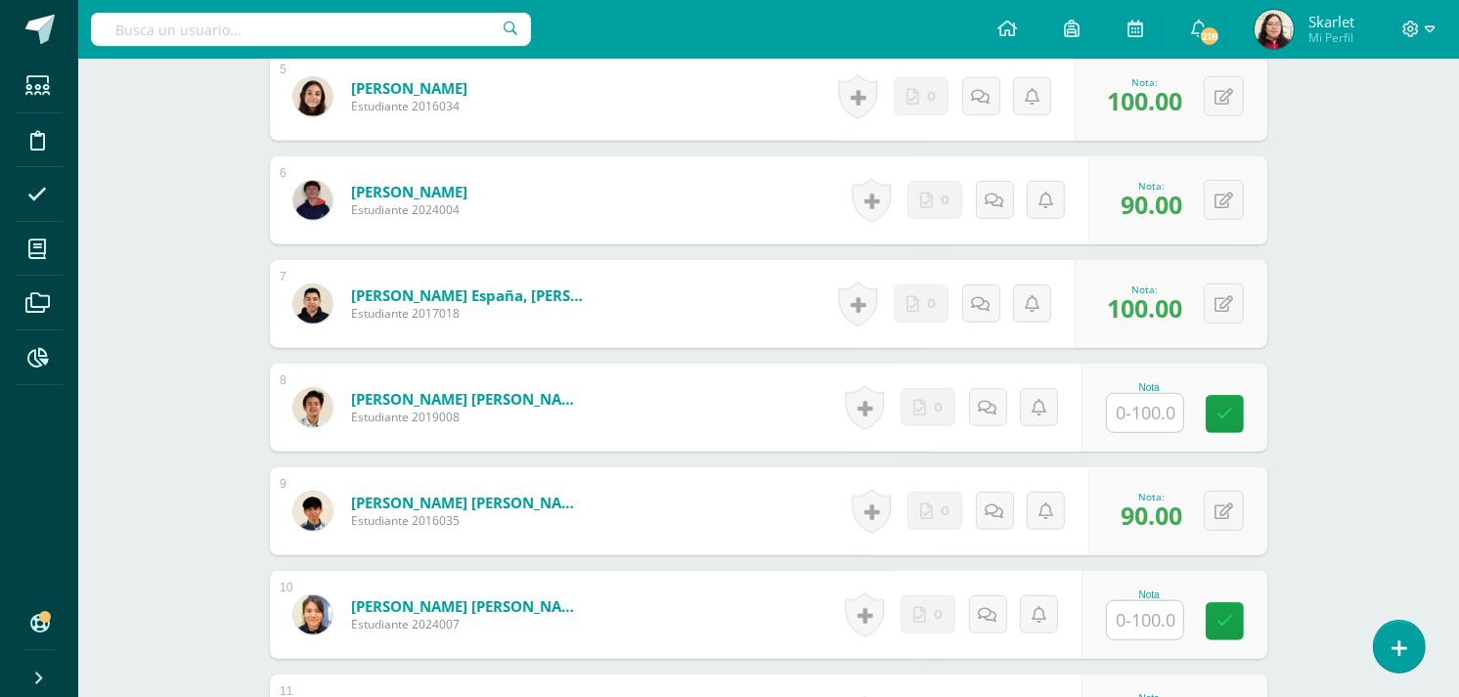
scroll to position [1041, 0]
click at [1154, 413] on input "text" at bounding box center [1145, 414] width 76 height 38
type input "100"
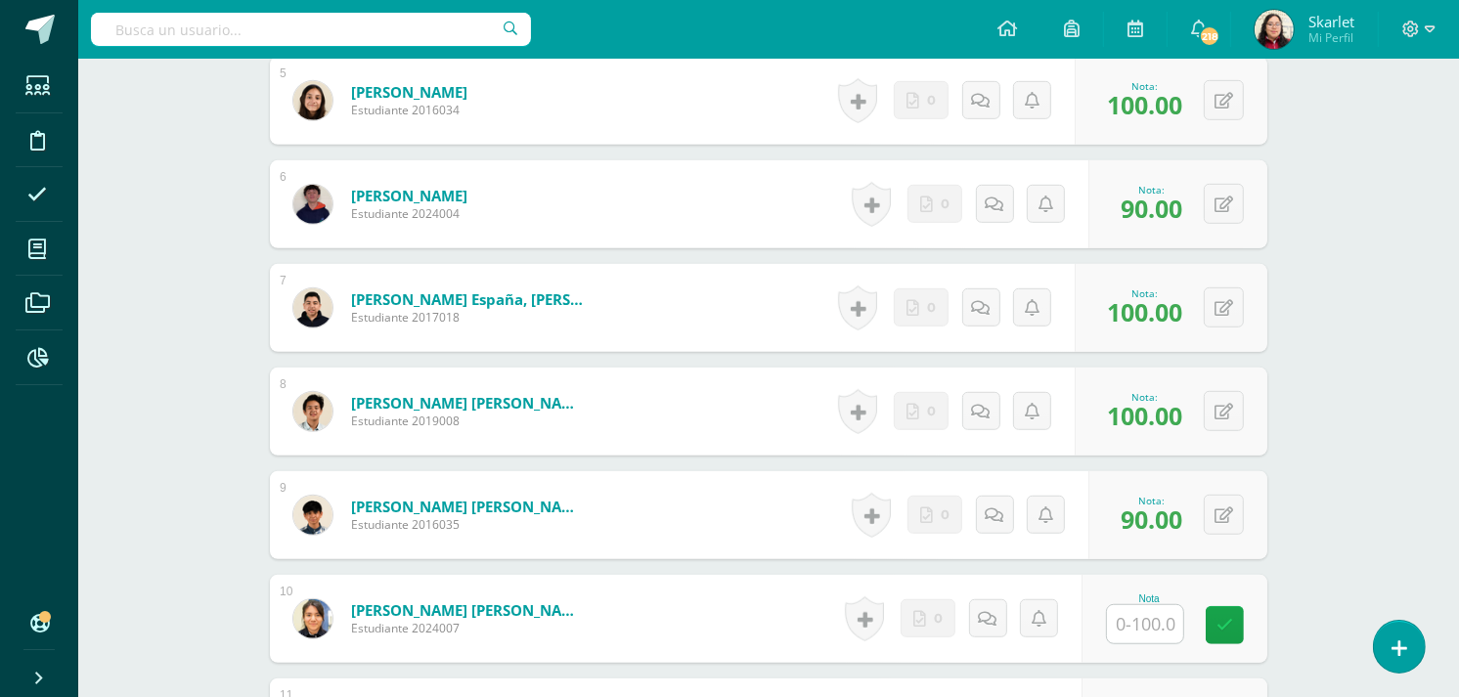
scroll to position [1035, 0]
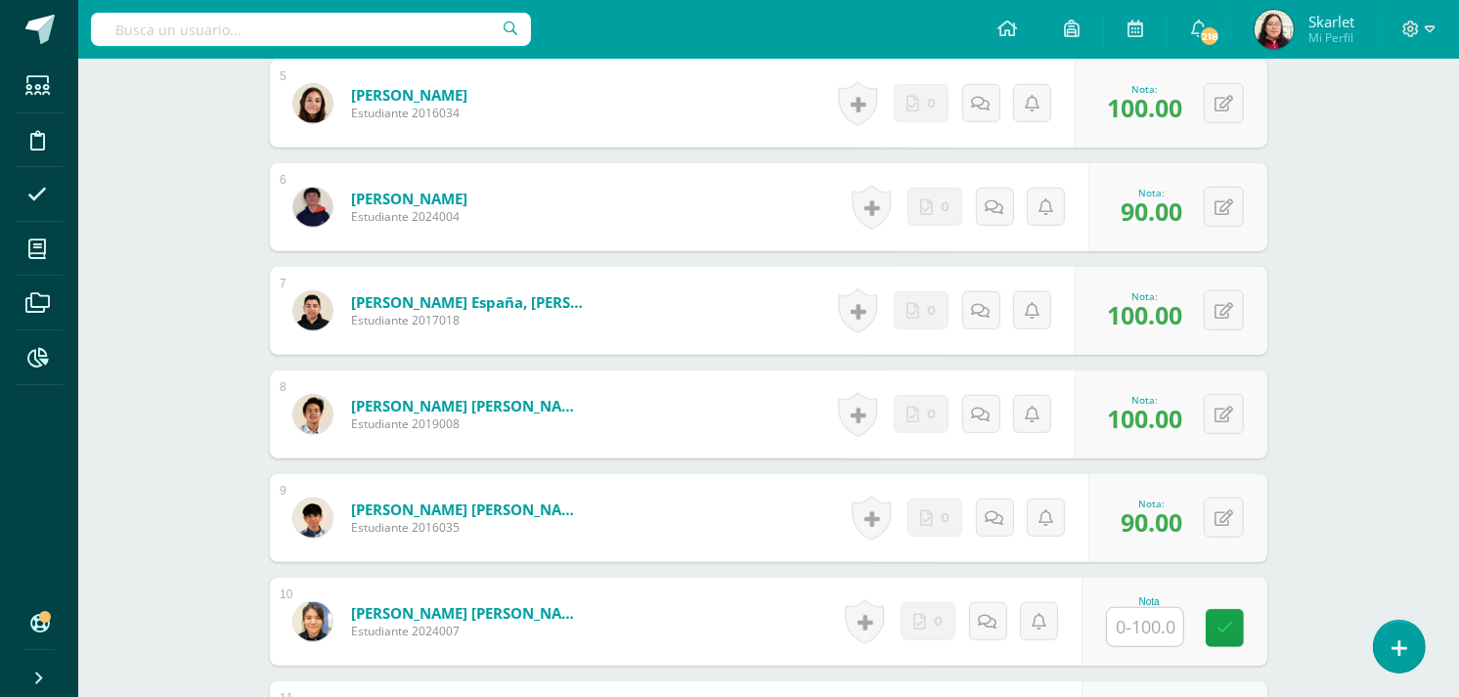
click at [1136, 629] on input "text" at bounding box center [1145, 627] width 76 height 38
type input "100"
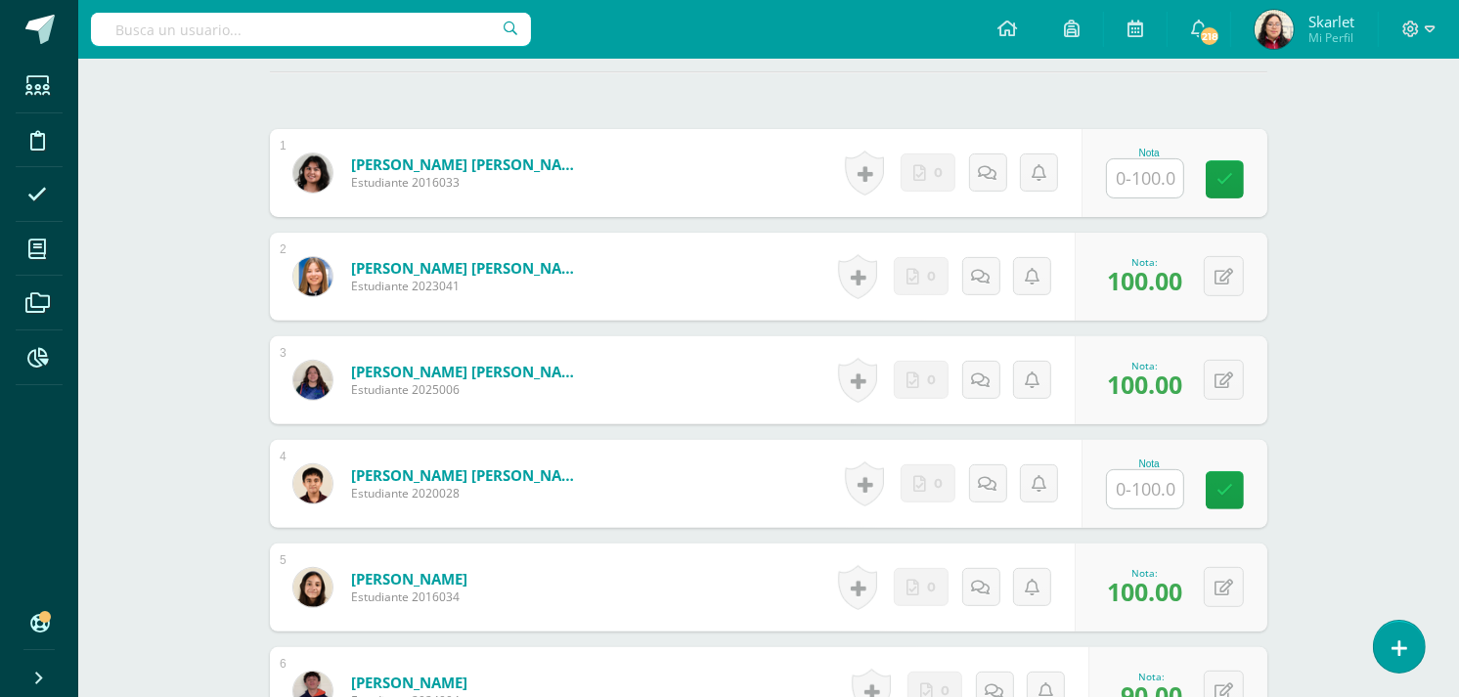
scroll to position [550, 0]
